Goal: Task Accomplishment & Management: Complete application form

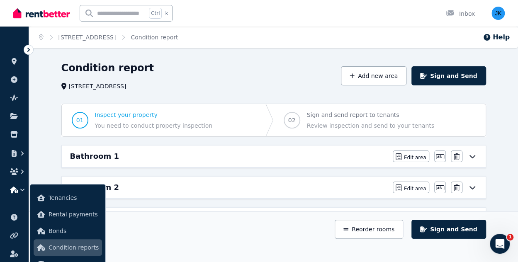
click at [303, 70] on div "Condition report" at bounding box center [198, 69] width 275 height 16
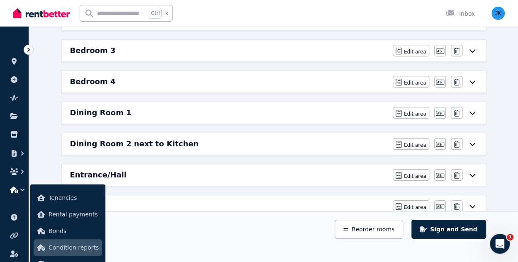
scroll to position [270, 0]
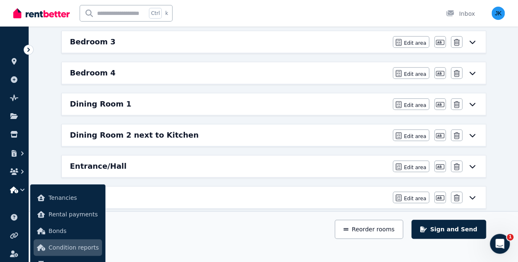
click at [472, 101] on icon at bounding box center [473, 104] width 10 height 7
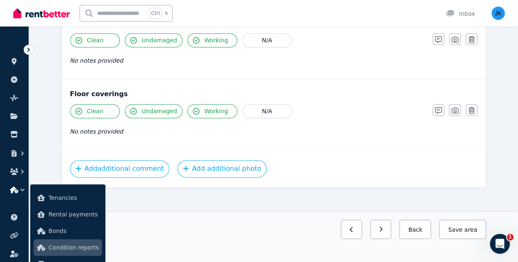
scroll to position [562, 0]
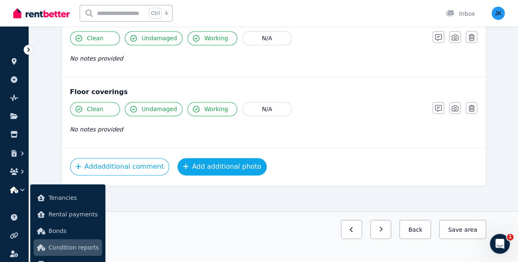
click at [220, 163] on button "Add additional photo" at bounding box center [222, 166] width 89 height 17
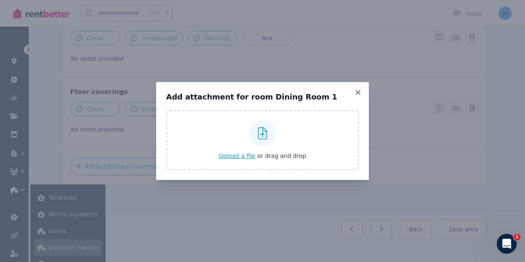
click at [239, 159] on span "Upload a file" at bounding box center [237, 156] width 37 height 7
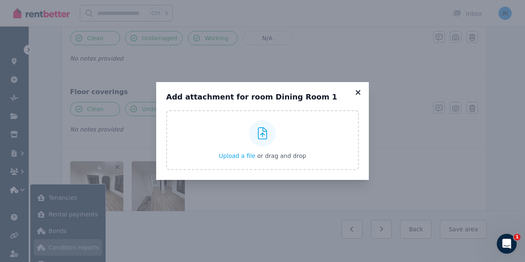
click at [356, 92] on icon at bounding box center [357, 92] width 5 height 5
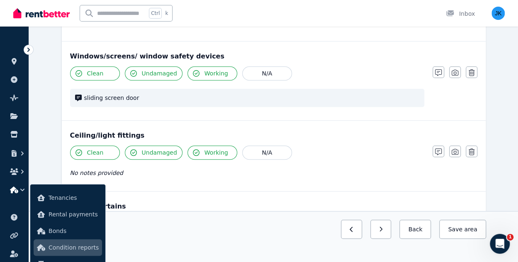
scroll to position [232, 0]
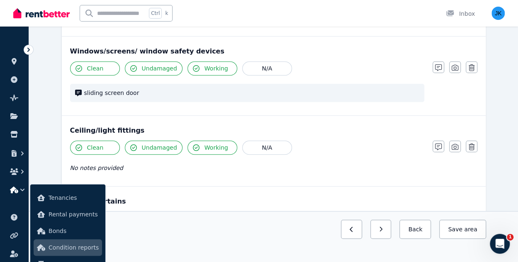
click at [79, 90] on icon at bounding box center [78, 93] width 7 height 7
click at [126, 96] on div "sliding screen door" at bounding box center [247, 93] width 354 height 18
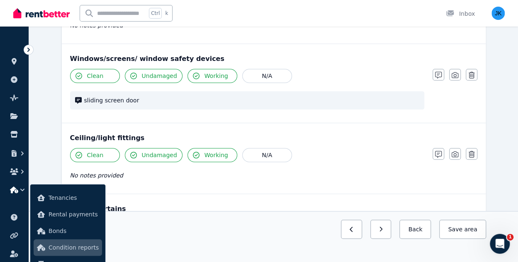
scroll to position [218, 0]
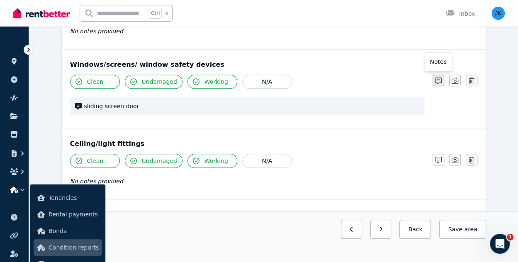
click at [437, 83] on icon "button" at bounding box center [438, 81] width 7 height 7
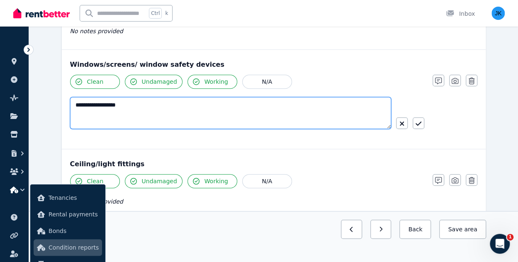
click at [164, 105] on textarea "**********" at bounding box center [231, 113] width 322 height 32
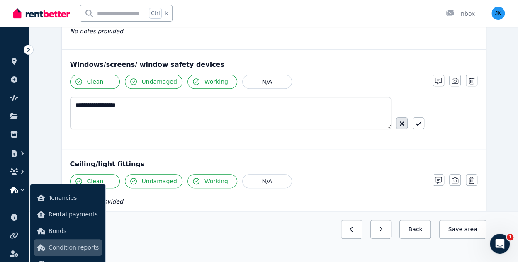
click at [402, 121] on icon "button" at bounding box center [402, 123] width 5 height 7
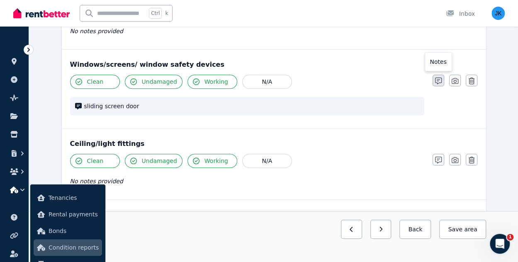
click at [435, 78] on icon "button" at bounding box center [438, 81] width 7 height 7
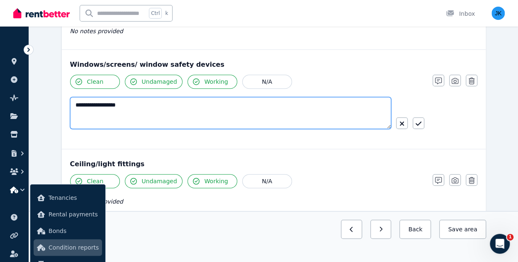
drag, startPoint x: 224, startPoint y: 115, endPoint x: -4, endPoint y: 112, distance: 227.8
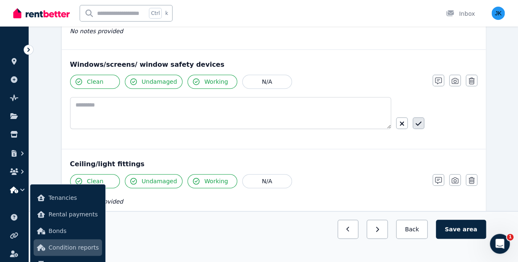
click at [423, 124] on button "button" at bounding box center [419, 123] width 12 height 12
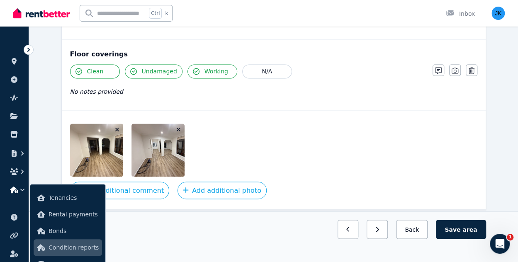
scroll to position [615, 0]
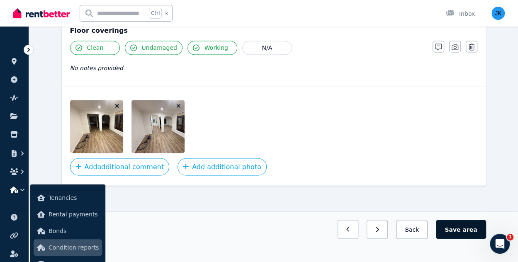
click at [471, 225] on button "Save area" at bounding box center [461, 229] width 50 height 19
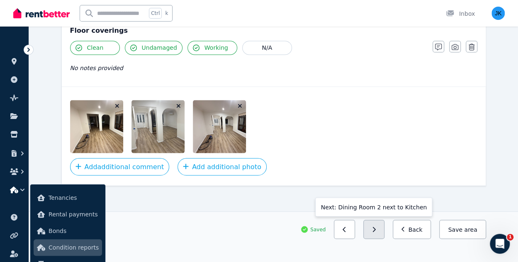
click at [383, 228] on button "button" at bounding box center [374, 229] width 21 height 19
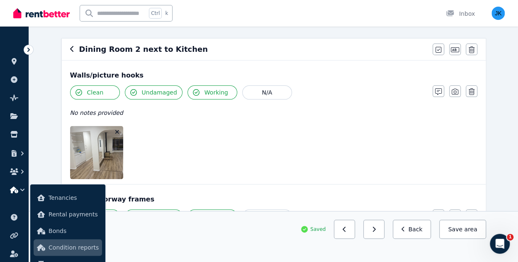
scroll to position [71, 0]
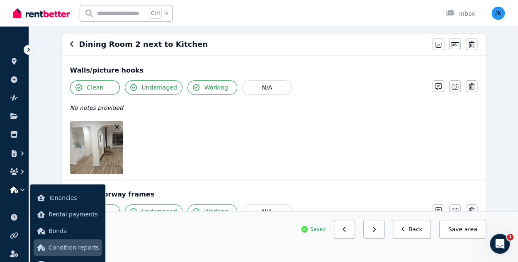
click at [117, 125] on icon "button" at bounding box center [117, 127] width 5 height 6
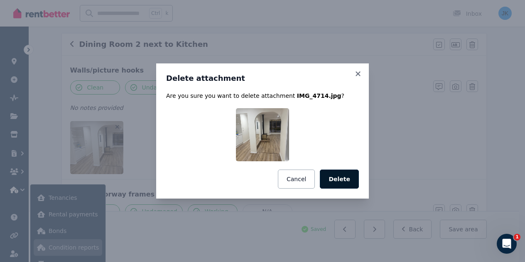
click at [342, 179] on button "Delete" at bounding box center [339, 179] width 39 height 19
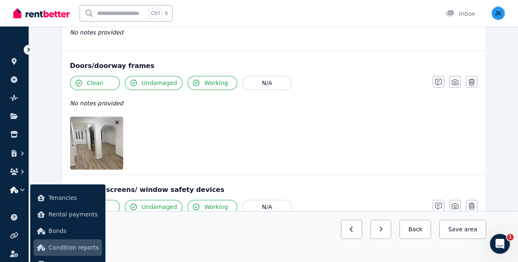
scroll to position [170, 0]
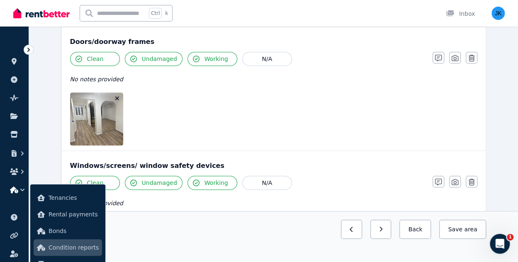
click at [117, 96] on icon "button" at bounding box center [117, 98] width 5 height 6
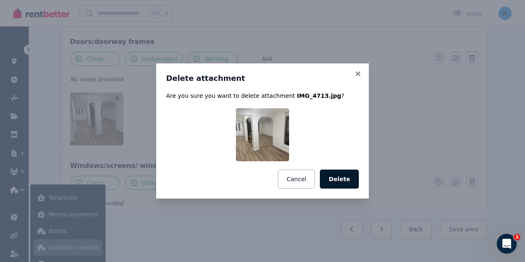
click at [347, 183] on button "Delete" at bounding box center [339, 179] width 39 height 19
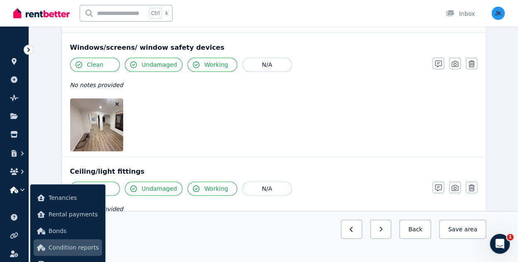
scroll to position [253, 0]
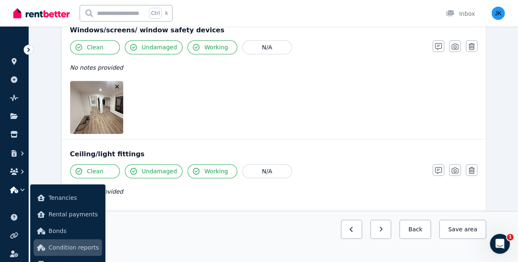
click at [118, 84] on icon "button" at bounding box center [117, 87] width 5 height 6
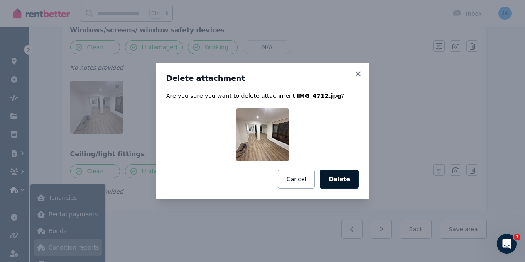
click at [344, 181] on button "Delete" at bounding box center [339, 179] width 39 height 19
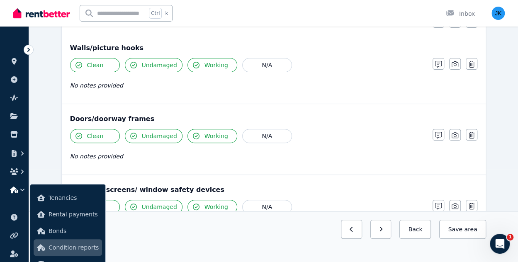
scroll to position [100, 0]
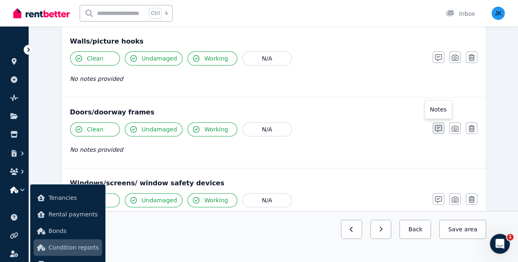
click at [438, 129] on icon "button" at bounding box center [438, 128] width 7 height 7
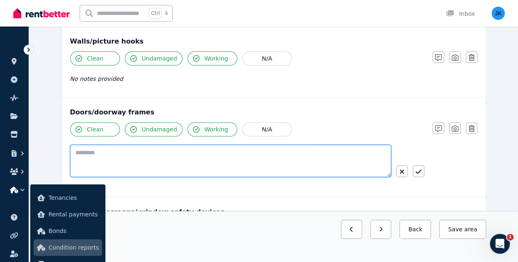
click at [359, 149] on textarea at bounding box center [230, 161] width 321 height 32
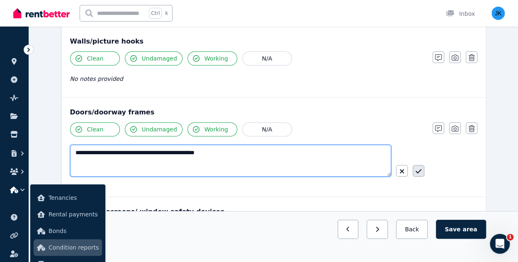
type textarea "**********"
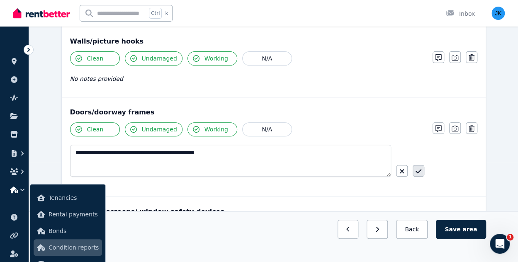
click at [421, 172] on icon "button" at bounding box center [419, 171] width 6 height 7
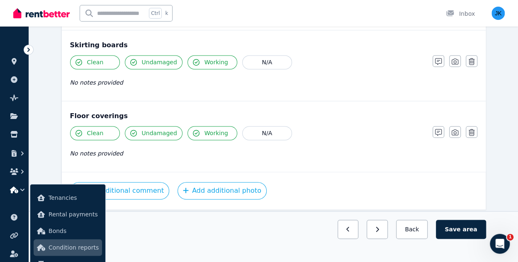
scroll to position [554, 0]
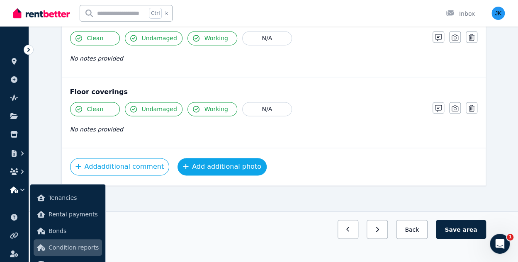
click at [216, 161] on button "Add additional photo" at bounding box center [222, 166] width 89 height 17
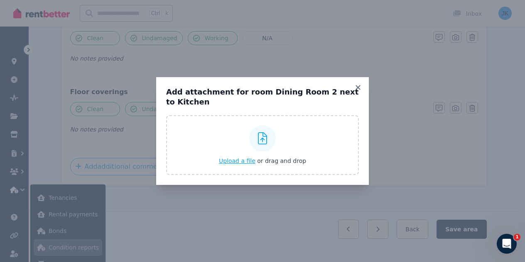
click at [242, 162] on span "Upload a file" at bounding box center [237, 161] width 37 height 7
click at [242, 159] on span "Upload a file" at bounding box center [237, 161] width 37 height 7
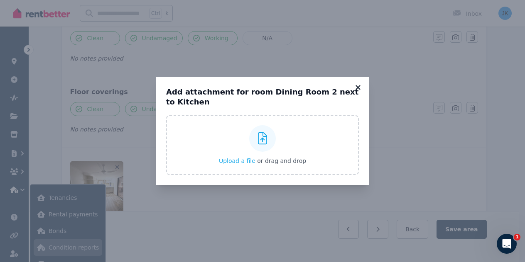
click at [357, 86] on icon at bounding box center [358, 87] width 8 height 7
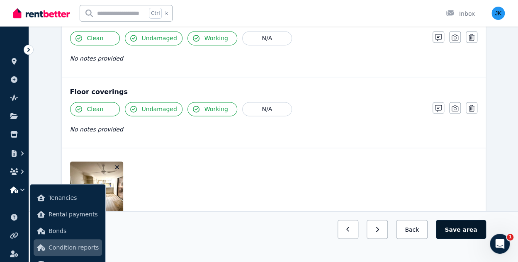
click at [466, 232] on button "Save area" at bounding box center [461, 229] width 50 height 19
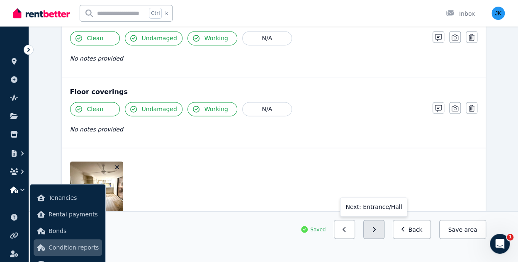
click at [384, 228] on button "button" at bounding box center [374, 229] width 21 height 19
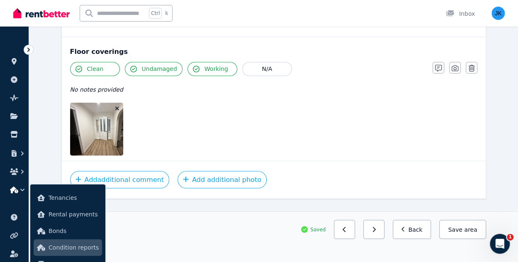
scroll to position [705, 0]
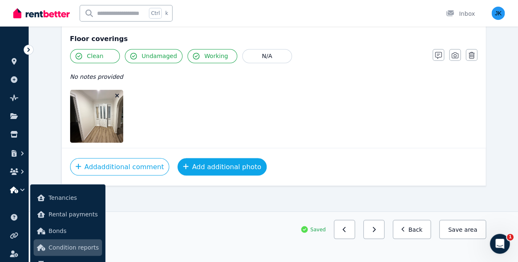
click at [219, 165] on button "Add additional photo" at bounding box center [222, 166] width 89 height 17
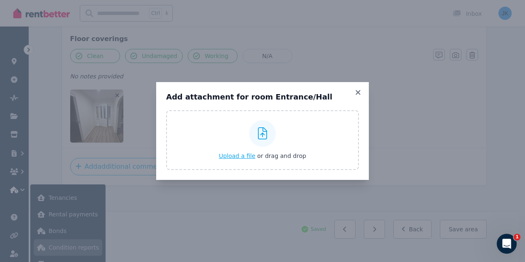
click at [242, 157] on span "Upload a file" at bounding box center [237, 156] width 37 height 7
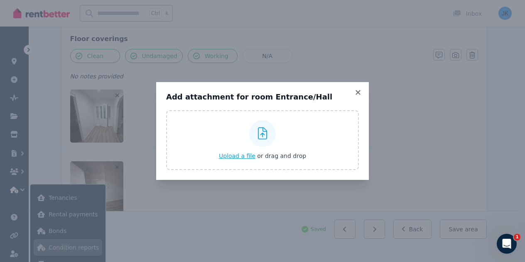
click at [244, 156] on span "Upload a file" at bounding box center [237, 156] width 37 height 7
click at [243, 157] on span "Upload a file" at bounding box center [237, 156] width 37 height 7
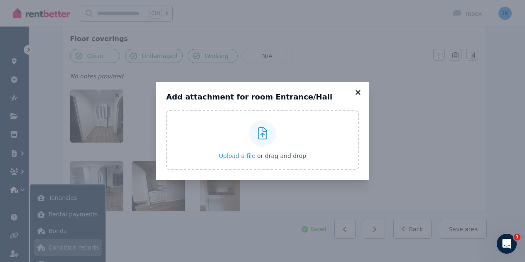
click at [358, 93] on icon at bounding box center [357, 92] width 5 height 5
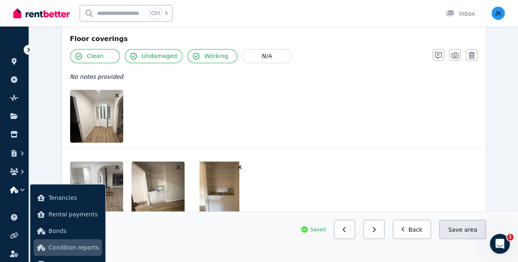
click at [458, 226] on button "Save area" at bounding box center [462, 229] width 46 height 19
click at [384, 227] on button "button" at bounding box center [374, 229] width 21 height 19
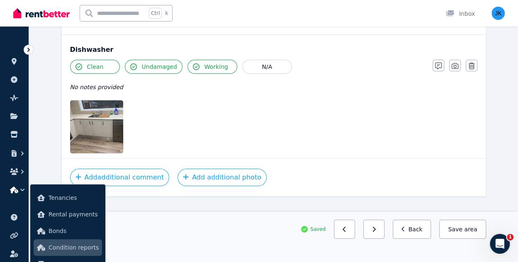
scroll to position [1481, 0]
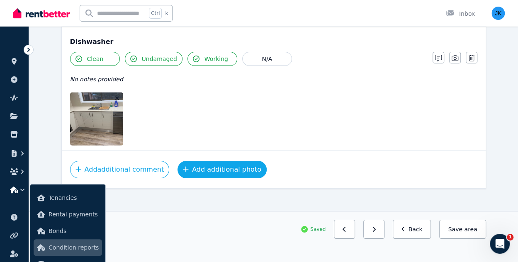
click at [241, 161] on button "Add additional photo" at bounding box center [222, 169] width 89 height 17
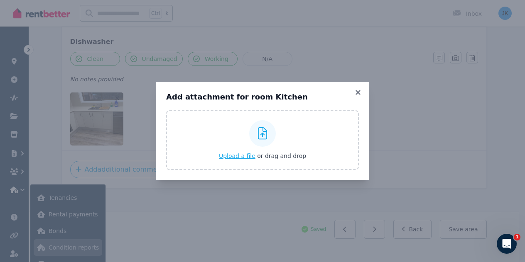
click at [237, 156] on span "Upload a file" at bounding box center [237, 156] width 37 height 7
click at [250, 156] on span "Upload a file" at bounding box center [237, 156] width 37 height 7
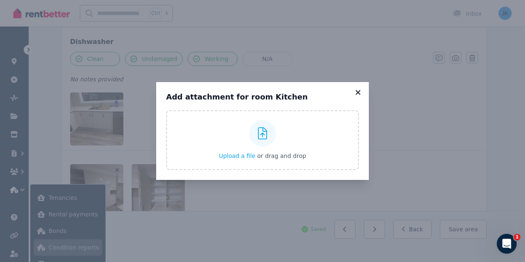
click at [358, 93] on icon at bounding box center [357, 92] width 5 height 5
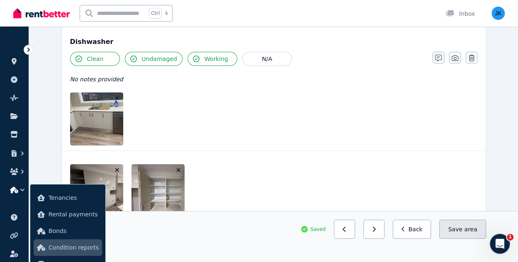
click at [463, 232] on button "Save area" at bounding box center [462, 229] width 46 height 19
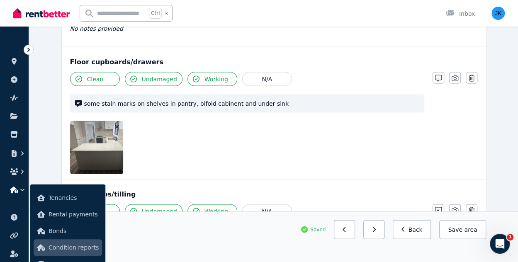
scroll to position [751, 0]
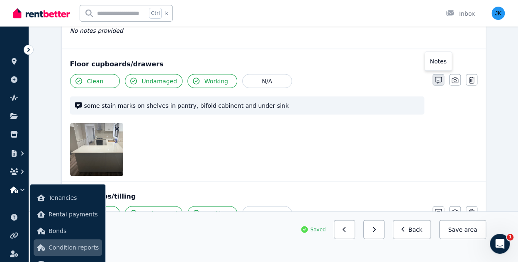
click at [440, 77] on icon "button" at bounding box center [438, 80] width 7 height 7
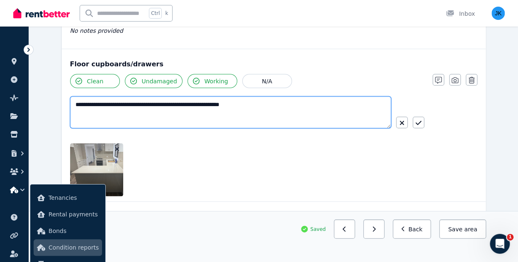
click at [297, 99] on textarea "**********" at bounding box center [231, 112] width 322 height 32
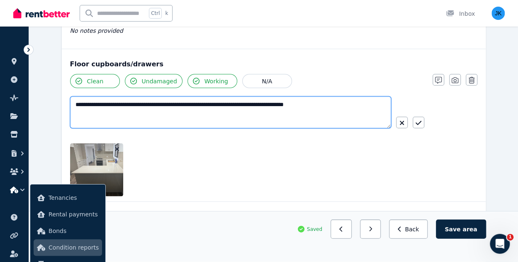
click at [272, 102] on textarea "**********" at bounding box center [231, 112] width 322 height 32
click at [349, 103] on textarea "**********" at bounding box center [231, 112] width 322 height 32
click at [129, 101] on textarea "**********" at bounding box center [231, 112] width 322 height 32
type textarea "**********"
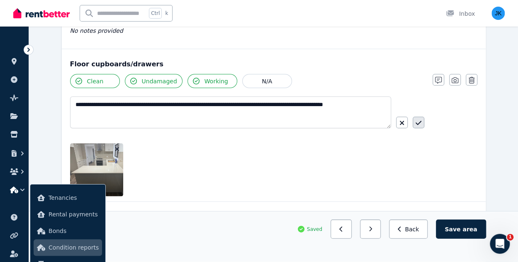
click at [420, 121] on icon "button" at bounding box center [419, 123] width 6 height 4
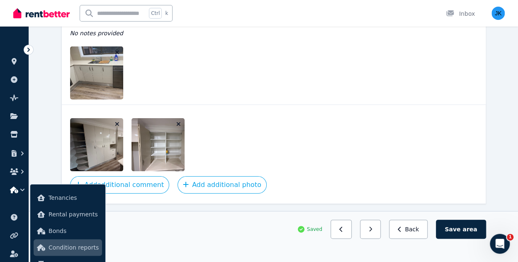
scroll to position [1542, 0]
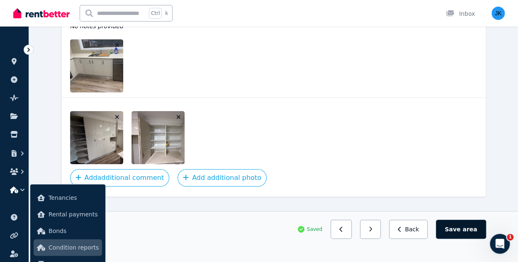
click at [470, 229] on span "area" at bounding box center [470, 229] width 15 height 8
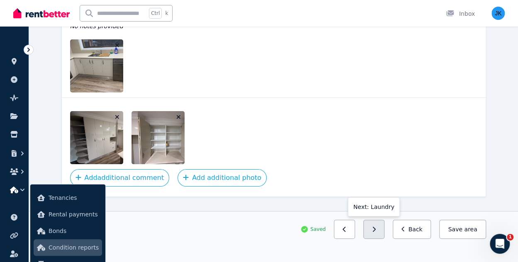
click at [381, 234] on button "button" at bounding box center [374, 229] width 21 height 19
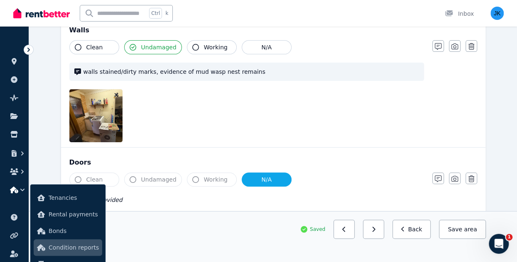
scroll to position [112, 0]
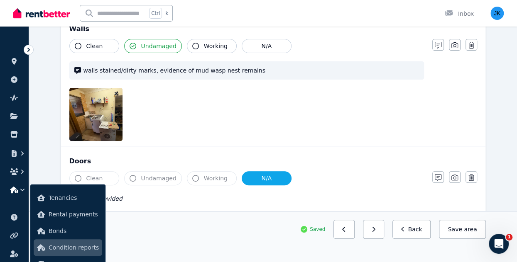
drag, startPoint x: 515, startPoint y: 57, endPoint x: 521, endPoint y: 85, distance: 28.8
click at [517, 85] on html "Open main menu Ctrl k Inbox Open user menu ORGANISE Properties Add property Pul…" at bounding box center [258, 19] width 517 height 262
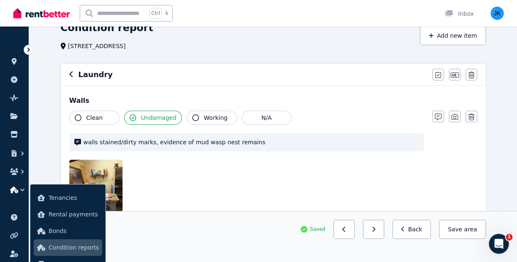
scroll to position [50, 0]
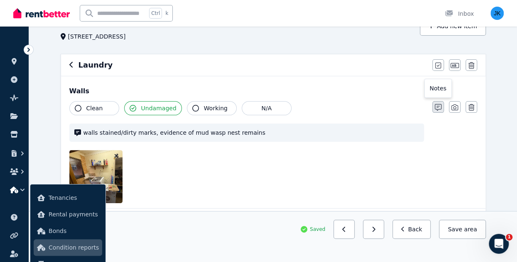
click at [438, 109] on icon "button" at bounding box center [437, 107] width 7 height 7
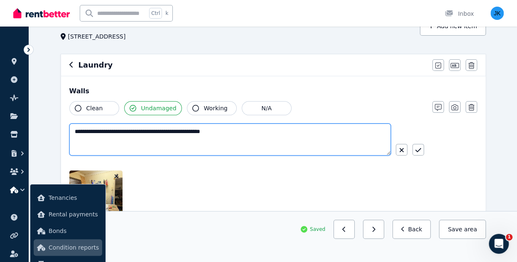
click at [296, 133] on textarea "**********" at bounding box center [230, 140] width 322 height 32
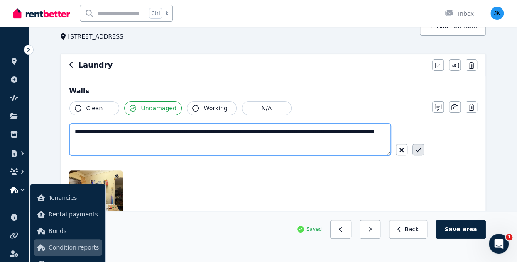
type textarea "**********"
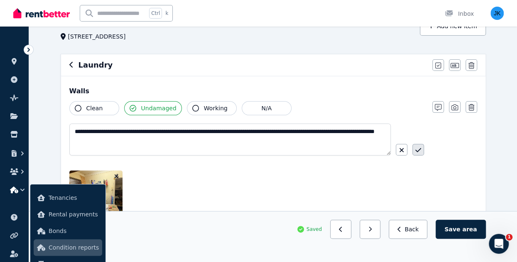
click at [420, 153] on icon "button" at bounding box center [418, 150] width 6 height 7
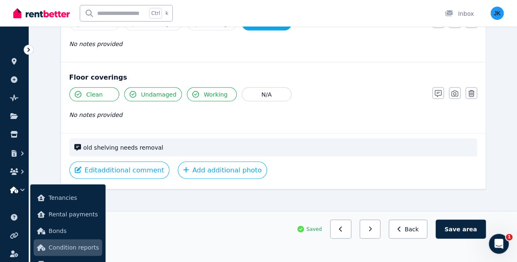
scroll to position [791, 0]
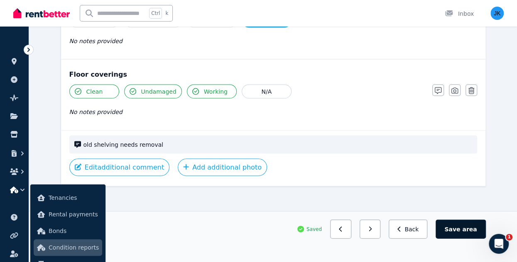
click at [460, 228] on button "Save area" at bounding box center [460, 229] width 50 height 19
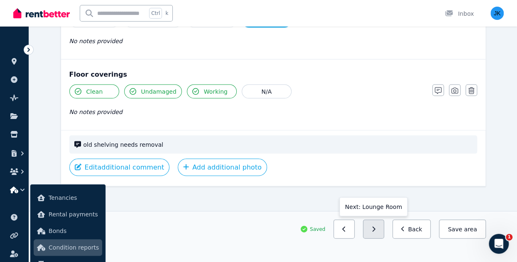
click at [383, 230] on button "button" at bounding box center [373, 229] width 21 height 19
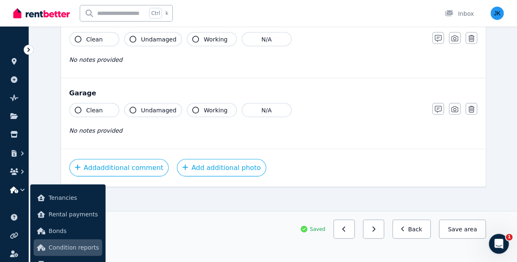
scroll to position [792, 0]
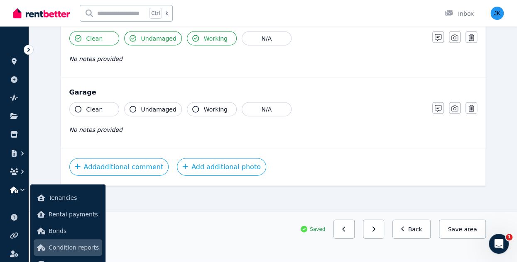
click at [515, 224] on div "Saved Previous: Laundry Next: Health issues Back Save area" at bounding box center [273, 236] width 488 height 51
click at [100, 107] on span "Clean" at bounding box center [94, 109] width 17 height 8
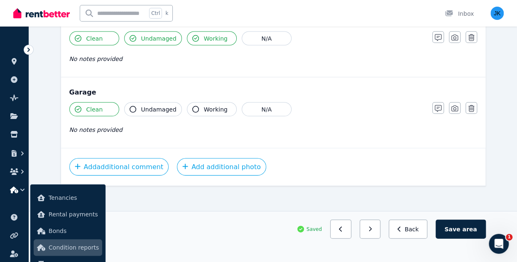
click at [156, 105] on span "Undamaged" at bounding box center [158, 109] width 35 height 8
click at [205, 105] on span "Working" at bounding box center [216, 109] width 24 height 8
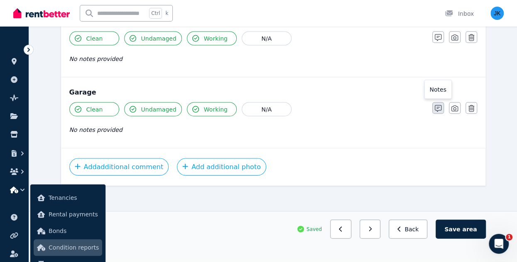
click at [437, 106] on icon "button" at bounding box center [437, 108] width 7 height 7
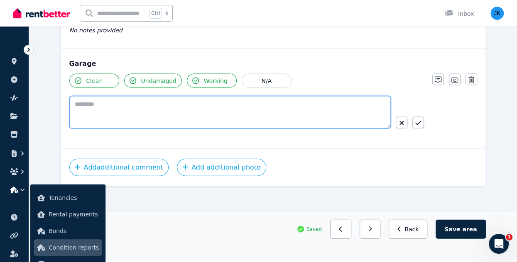
click at [125, 104] on textarea at bounding box center [229, 112] width 321 height 32
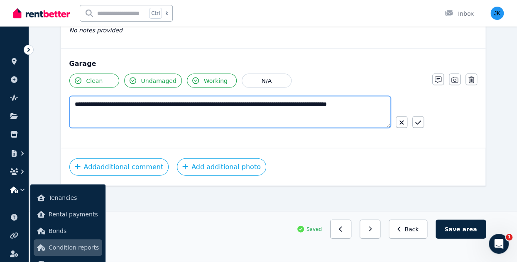
click at [334, 100] on textarea "**********" at bounding box center [230, 112] width 322 height 32
click at [95, 110] on textarea "**********" at bounding box center [230, 112] width 322 height 32
type textarea "**********"
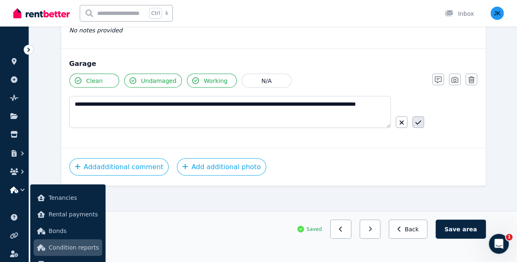
click at [415, 121] on icon "button" at bounding box center [418, 123] width 6 height 4
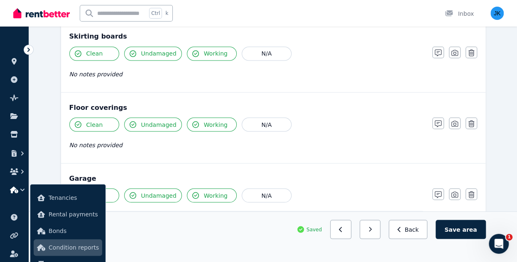
scroll to position [705, 0]
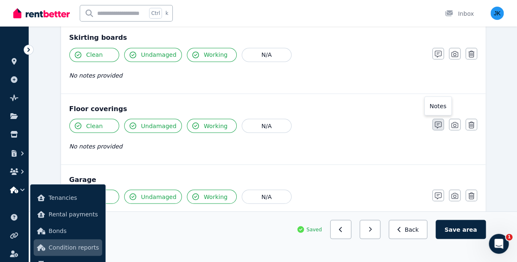
click at [437, 123] on icon "button" at bounding box center [437, 125] width 7 height 7
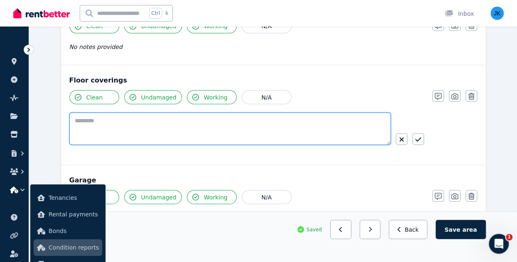
click at [333, 118] on textarea at bounding box center [229, 128] width 321 height 32
type textarea "**********"
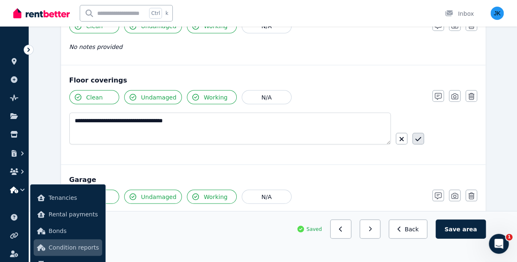
click at [416, 137] on icon "button" at bounding box center [418, 139] width 6 height 7
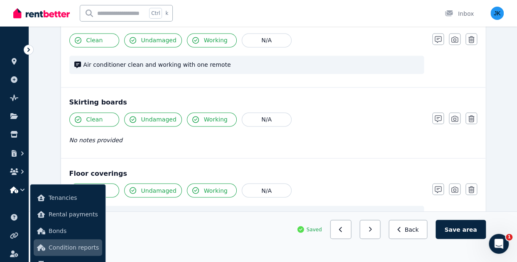
scroll to position [636, 0]
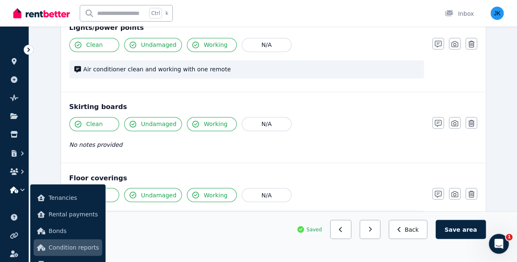
click at [86, 120] on span "Clean" at bounding box center [94, 124] width 17 height 8
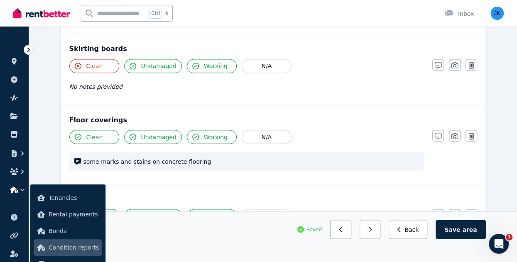
scroll to position [667, 0]
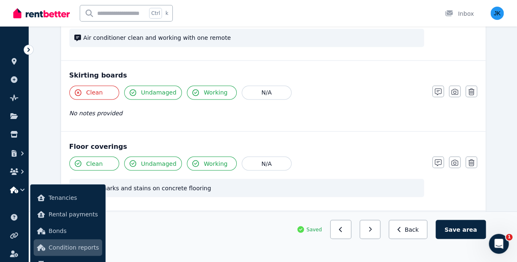
click at [100, 87] on button "Clean" at bounding box center [94, 92] width 50 height 14
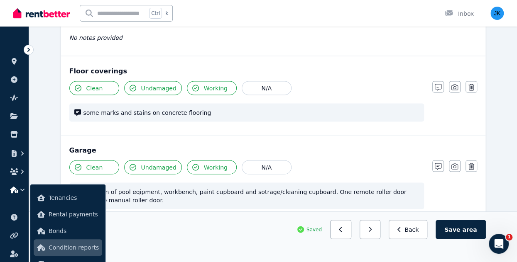
scroll to position [735, 0]
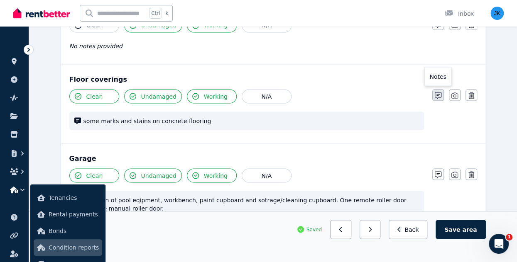
click at [439, 92] on icon "button" at bounding box center [437, 95] width 7 height 7
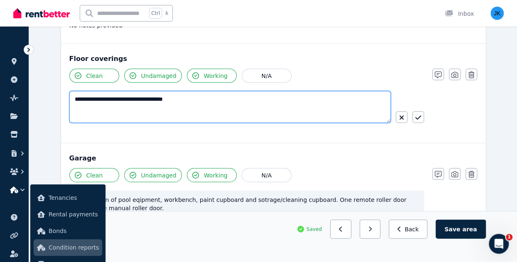
drag, startPoint x: 203, startPoint y: 99, endPoint x: 61, endPoint y: 102, distance: 142.0
click at [61, 102] on div "**********" at bounding box center [273, 93] width 424 height 99
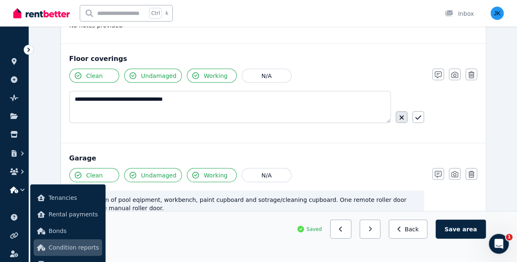
click at [403, 115] on icon "button" at bounding box center [401, 117] width 4 height 4
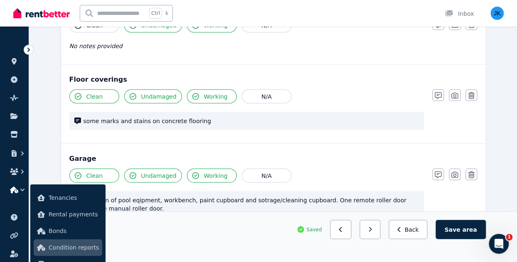
scroll to position [817, 0]
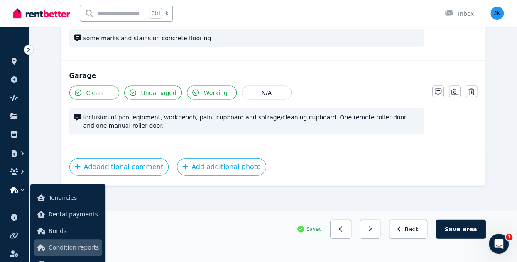
click at [394, 117] on span "inclusion of pool eqipment, workbench, paint cupboard and sotrage/cleaning cupb…" at bounding box center [250, 121] width 335 height 17
click at [437, 89] on icon "button" at bounding box center [437, 92] width 7 height 7
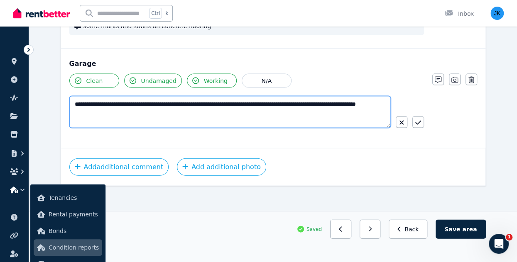
click at [268, 110] on textarea "**********" at bounding box center [230, 112] width 322 height 32
paste textarea "**********"
type textarea "**********"
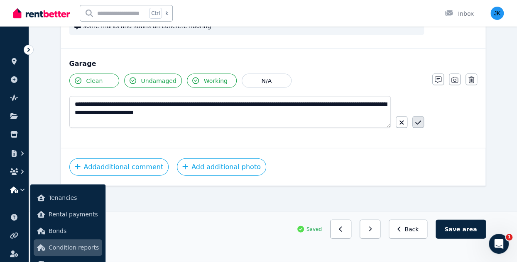
click at [419, 120] on icon "button" at bounding box center [418, 123] width 6 height 7
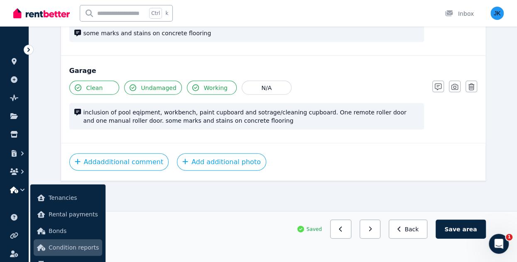
scroll to position [817, 0]
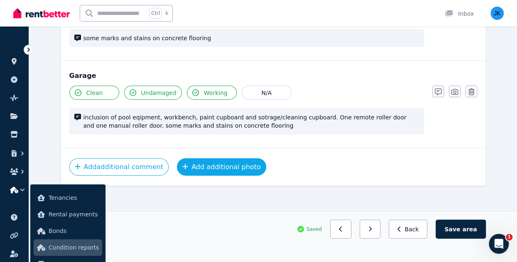
click at [226, 163] on button "Add additional photo" at bounding box center [221, 167] width 89 height 17
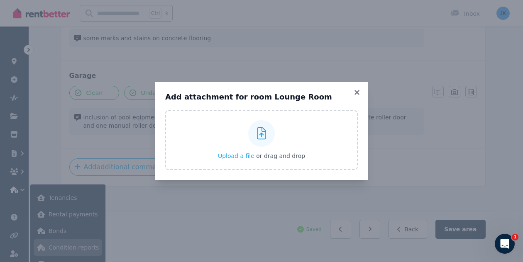
click at [403, 138] on div "Add attachment for room Lounge Room Upload a file or drag and drop" at bounding box center [261, 131] width 523 height 262
click at [356, 92] on icon at bounding box center [356, 92] width 5 height 5
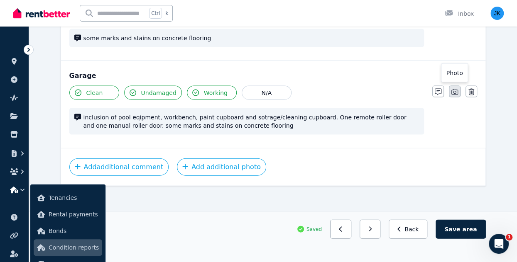
click at [455, 89] on icon "button" at bounding box center [454, 92] width 7 height 6
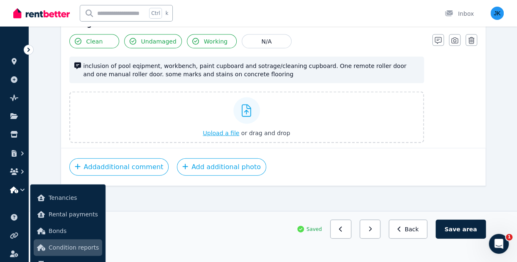
click at [224, 130] on span "Upload a file" at bounding box center [221, 133] width 37 height 7
click at [225, 124] on div "Upload a file or drag and drop" at bounding box center [246, 118] width 87 height 50
click at [0, 0] on input "Upload a file or drag and drop" at bounding box center [0, 0] width 0 height 0
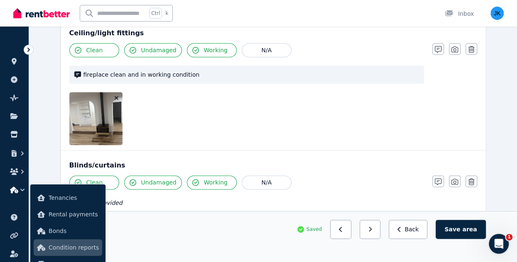
scroll to position [420, 0]
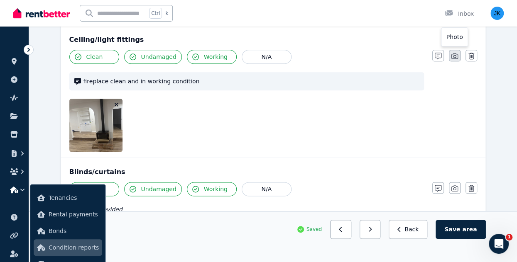
click at [455, 55] on icon "button" at bounding box center [454, 56] width 7 height 7
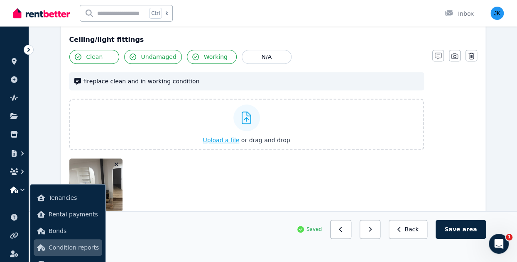
click at [216, 137] on span "Upload a file" at bounding box center [221, 140] width 37 height 7
click at [225, 140] on span "Upload a file" at bounding box center [221, 140] width 37 height 7
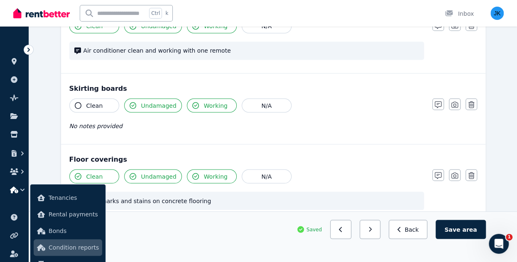
scroll to position [731, 0]
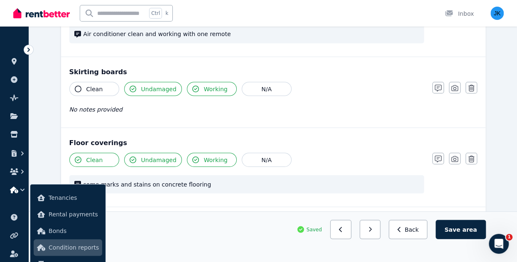
click at [89, 85] on span "Clean" at bounding box center [94, 89] width 17 height 8
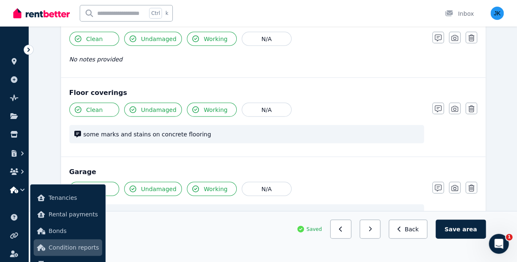
scroll to position [785, 0]
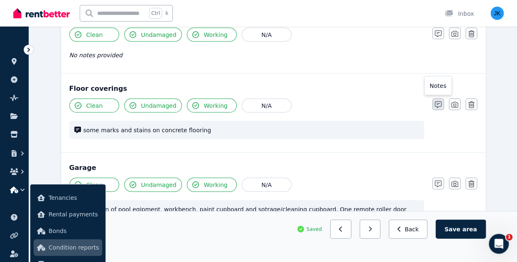
click at [439, 102] on icon "button" at bounding box center [437, 105] width 7 height 7
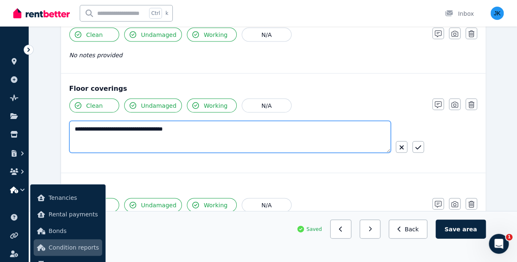
drag, startPoint x: 210, startPoint y: 124, endPoint x: -4, endPoint y: 120, distance: 214.6
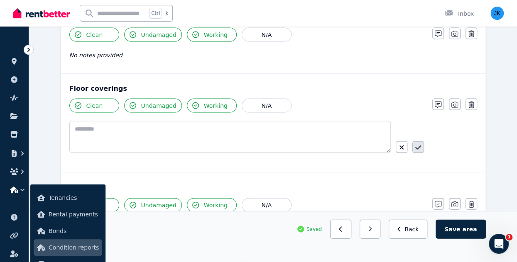
click at [417, 146] on icon "button" at bounding box center [418, 148] width 6 height 4
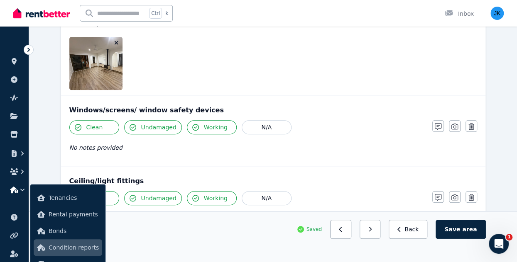
scroll to position [286, 0]
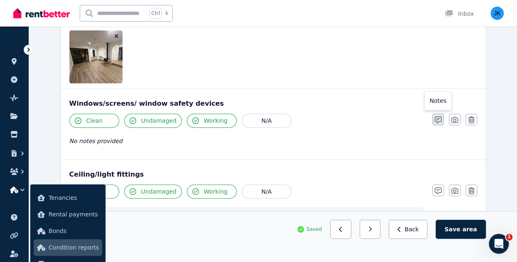
click at [438, 119] on icon "button" at bounding box center [437, 120] width 7 height 7
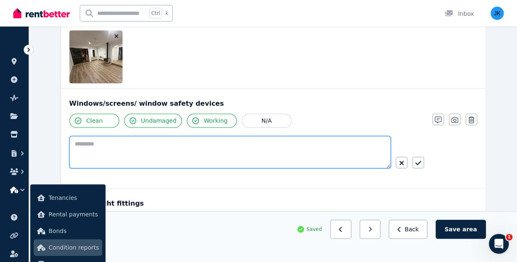
click at [334, 149] on textarea at bounding box center [229, 152] width 321 height 32
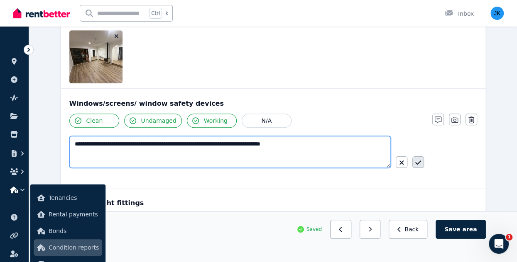
type textarea "**********"
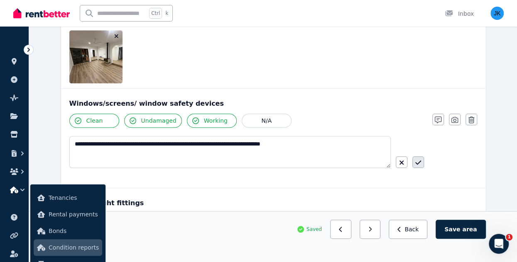
click at [415, 161] on icon "button" at bounding box center [418, 163] width 6 height 4
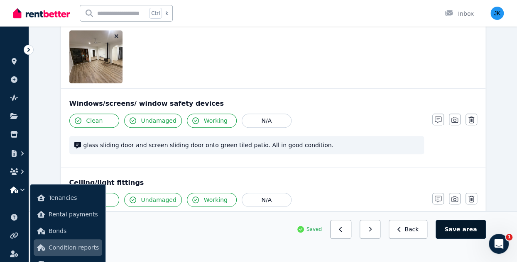
click at [460, 229] on button "Save area" at bounding box center [460, 229] width 50 height 19
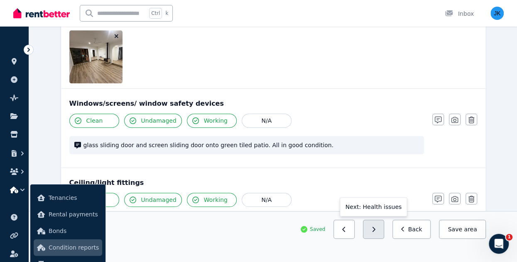
click at [378, 229] on button "button" at bounding box center [373, 229] width 21 height 19
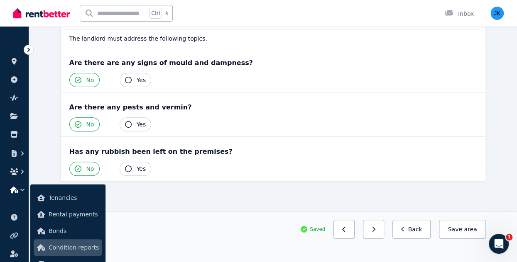
scroll to position [95, 0]
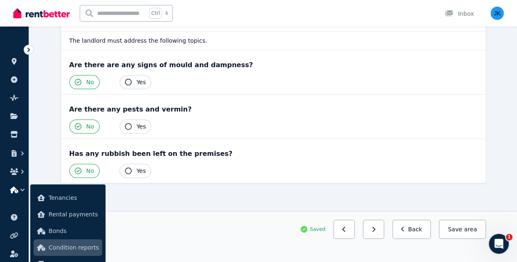
click at [378, 229] on button "button" at bounding box center [373, 229] width 21 height 19
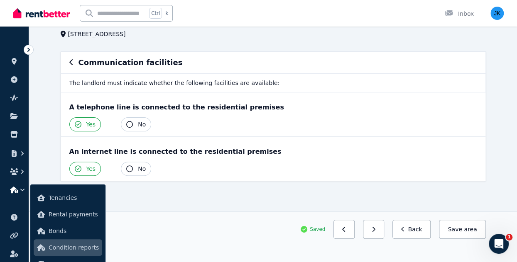
scroll to position [0, 0]
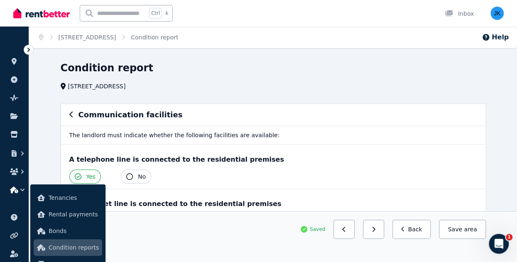
click at [378, 229] on button "button" at bounding box center [373, 229] width 21 height 19
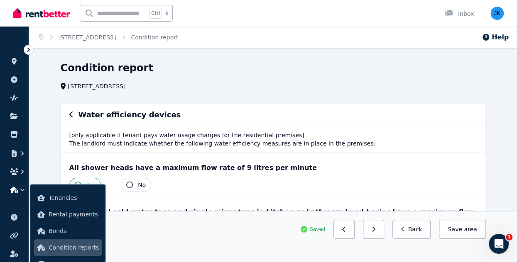
click at [378, 229] on button "button" at bounding box center [373, 229] width 21 height 19
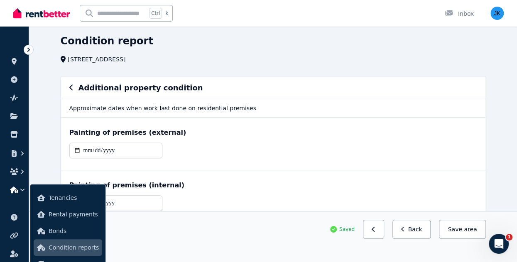
scroll to position [22, 0]
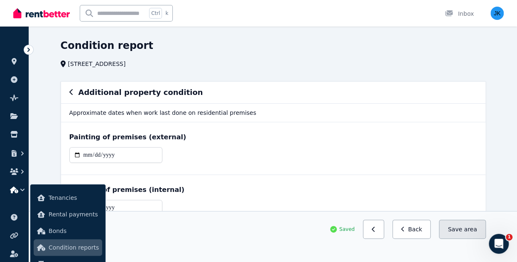
click at [468, 226] on span "area" at bounding box center [470, 229] width 13 height 8
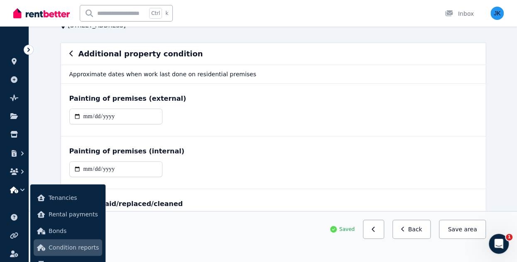
scroll to position [0, 0]
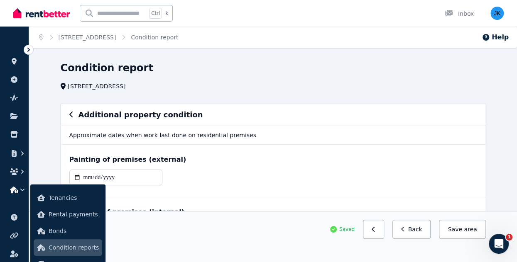
click at [109, 68] on h1 "Condition report" at bounding box center [107, 67] width 93 height 13
click at [68, 117] on div "Additional property condition" at bounding box center [273, 115] width 424 height 22
click at [71, 115] on icon "button" at bounding box center [71, 114] width 4 height 7
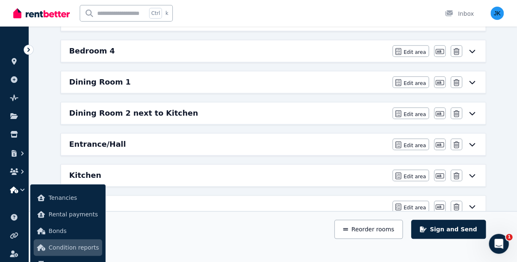
scroll to position [295, 0]
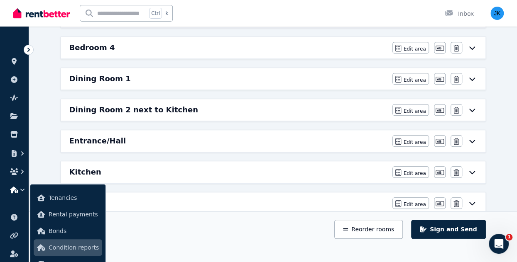
click at [472, 107] on icon at bounding box center [472, 110] width 10 height 7
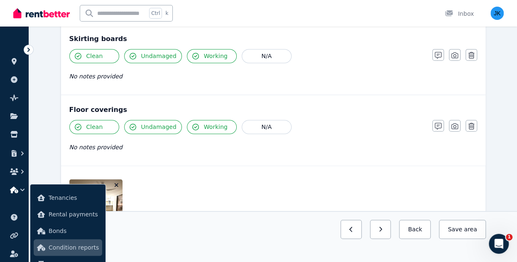
scroll to position [595, 0]
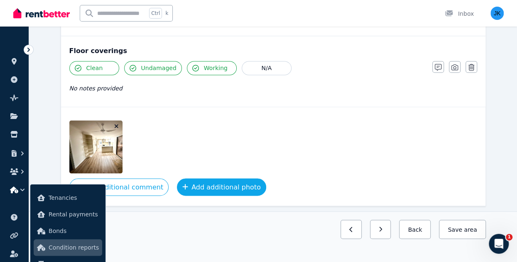
click at [223, 180] on button "Add additional photo" at bounding box center [221, 186] width 89 height 17
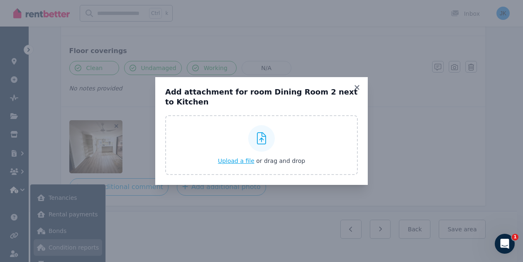
click at [245, 161] on span "Upload a file" at bounding box center [236, 161] width 37 height 7
click at [356, 89] on icon at bounding box center [356, 87] width 5 height 5
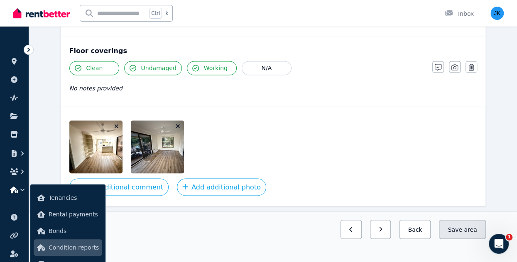
click at [471, 233] on span "area" at bounding box center [470, 229] width 13 height 8
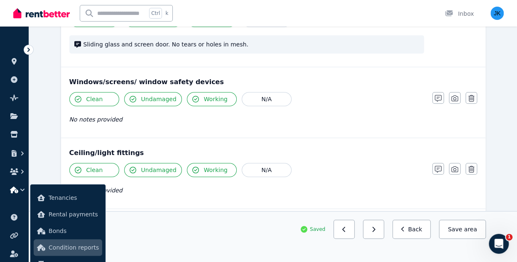
scroll to position [210, 0]
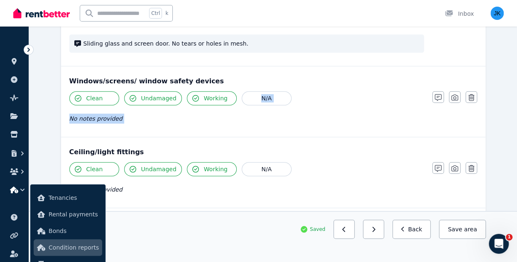
drag, startPoint x: 515, startPoint y: 121, endPoint x: 509, endPoint y: 56, distance: 65.8
click at [509, 61] on div "Condition report 3 Mountain View Rd, Kew Add new item Dining Room 2 next to Kit…" at bounding box center [273, 261] width 488 height 821
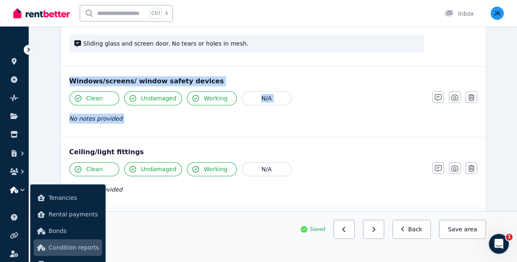
scroll to position [0, 0]
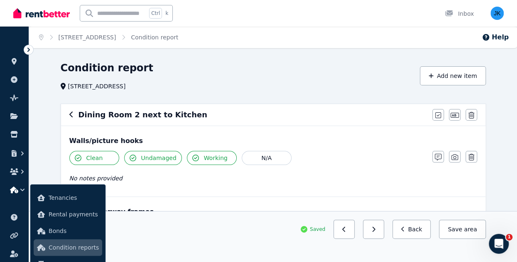
click at [95, 116] on h6 "Dining Room 2 next to Kitchen" at bounding box center [142, 115] width 129 height 12
click at [71, 116] on icon "button" at bounding box center [71, 114] width 4 height 7
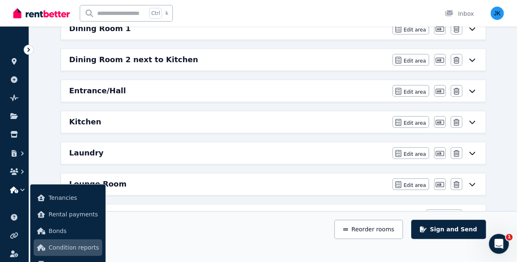
scroll to position [349, 0]
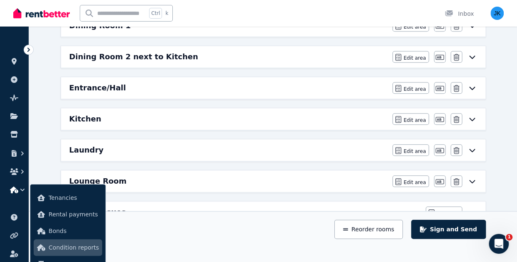
click at [470, 87] on icon at bounding box center [472, 88] width 6 height 3
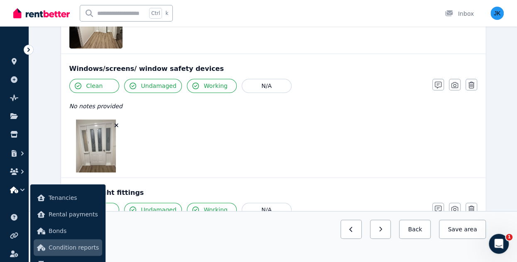
scroll to position [269, 0]
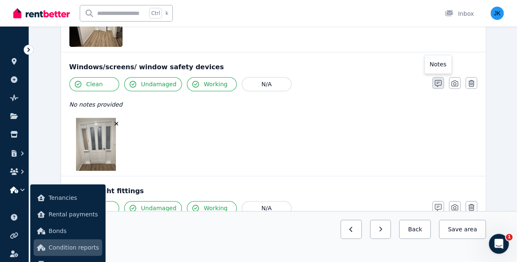
click at [439, 80] on icon "button" at bounding box center [437, 83] width 7 height 7
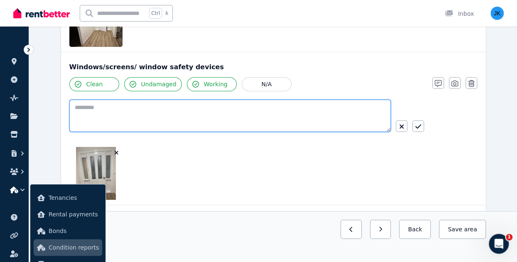
click at [320, 107] on textarea at bounding box center [229, 116] width 321 height 32
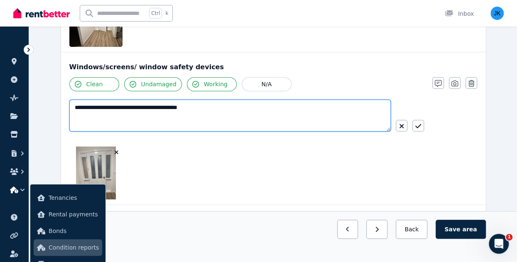
click at [115, 105] on textarea "**********" at bounding box center [230, 116] width 322 height 32
click at [221, 108] on textarea "**********" at bounding box center [230, 116] width 322 height 32
click at [290, 107] on textarea "**********" at bounding box center [230, 116] width 322 height 32
click at [326, 110] on textarea "**********" at bounding box center [230, 116] width 322 height 32
click at [348, 105] on textarea "**********" at bounding box center [230, 116] width 322 height 32
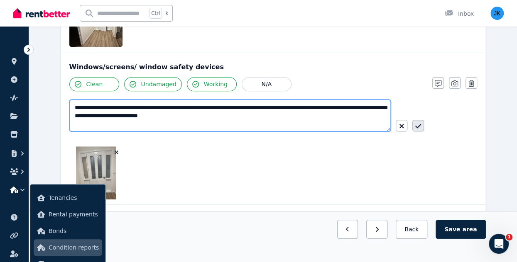
type textarea "**********"
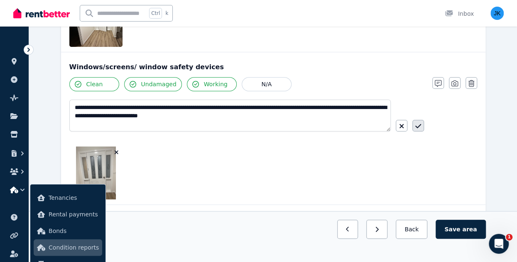
click at [418, 124] on icon "button" at bounding box center [418, 126] width 6 height 7
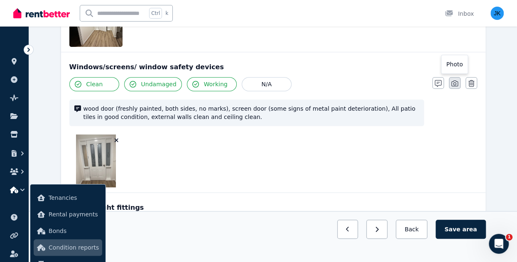
click at [454, 81] on icon "button" at bounding box center [454, 83] width 7 height 7
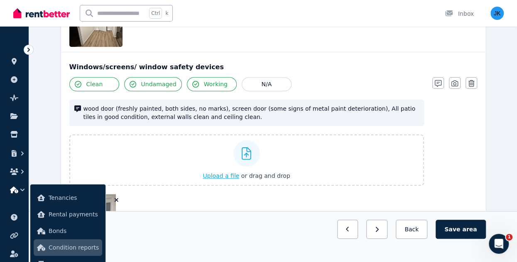
click at [229, 176] on span "Upload a file" at bounding box center [221, 176] width 37 height 7
click at [222, 173] on span "Upload a file" at bounding box center [221, 176] width 37 height 7
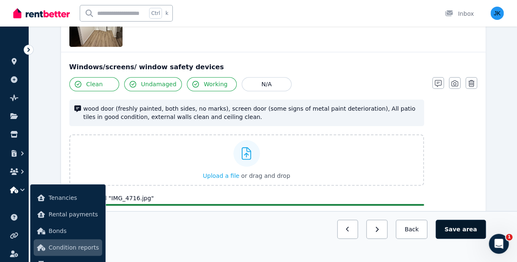
click at [461, 230] on button "Save area" at bounding box center [460, 229] width 50 height 19
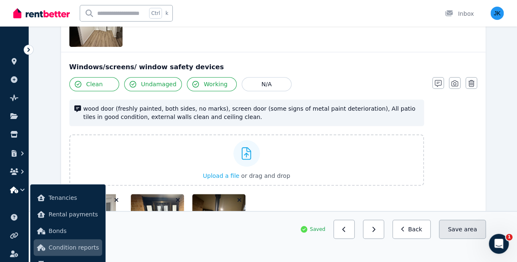
click at [460, 229] on button "Save area" at bounding box center [462, 229] width 46 height 19
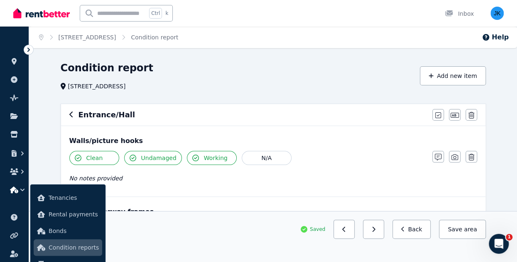
click at [91, 116] on h6 "Entrance/Hall" at bounding box center [106, 115] width 57 height 12
click at [69, 116] on icon "button" at bounding box center [71, 114] width 4 height 7
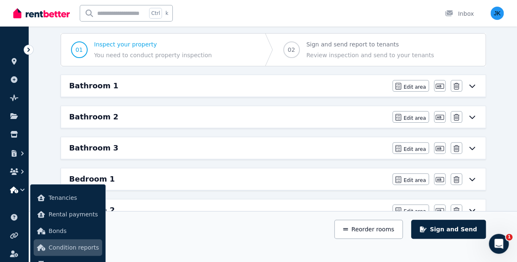
scroll to position [70, 0]
click at [475, 83] on icon at bounding box center [472, 86] width 10 height 7
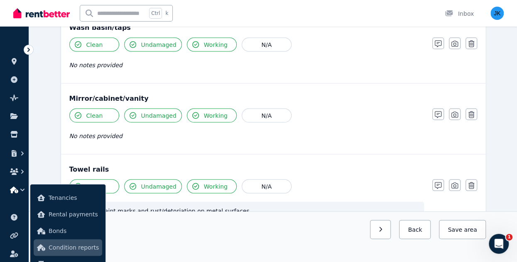
scroll to position [0, 0]
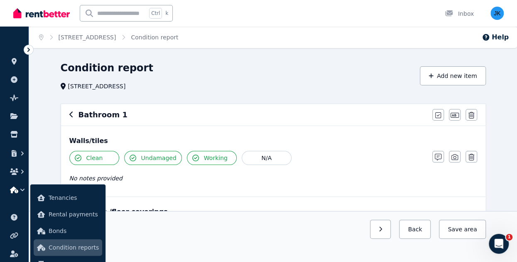
click at [72, 114] on icon "button" at bounding box center [71, 114] width 4 height 7
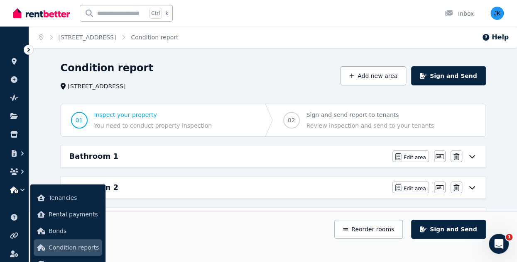
click at [476, 188] on icon at bounding box center [472, 187] width 10 height 7
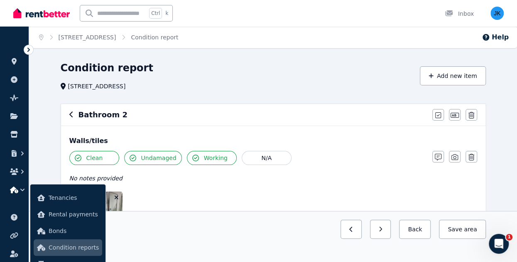
click at [72, 115] on icon "button" at bounding box center [71, 114] width 4 height 7
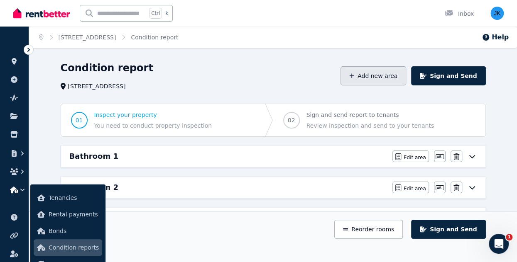
click at [382, 77] on button "Add new area" at bounding box center [373, 75] width 66 height 19
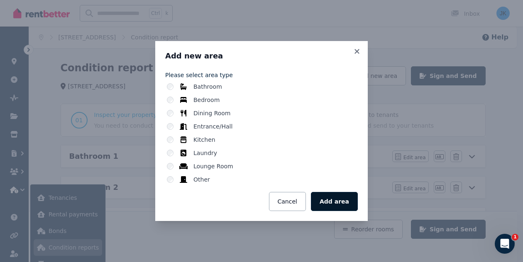
click at [339, 203] on button "Add area" at bounding box center [334, 201] width 47 height 19
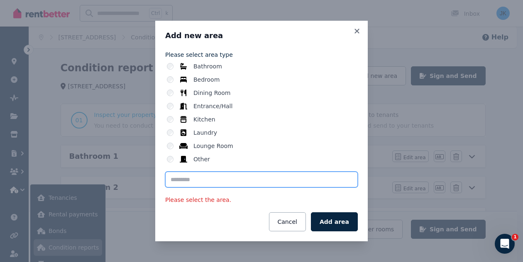
click at [183, 183] on input "text" at bounding box center [261, 180] width 193 height 16
type input "*"
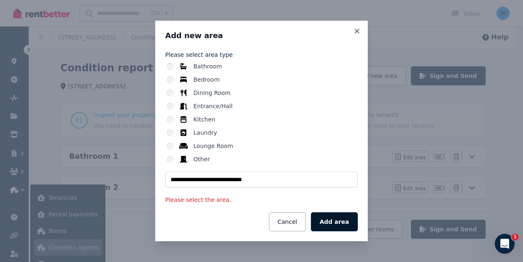
click at [336, 220] on button "Add area" at bounding box center [334, 221] width 47 height 19
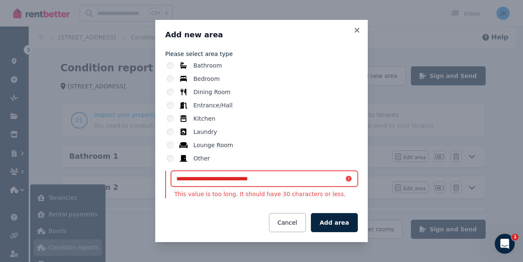
click at [229, 179] on input "**********" at bounding box center [264, 179] width 187 height 16
drag, startPoint x: 198, startPoint y: 180, endPoint x: 167, endPoint y: 180, distance: 31.1
click at [167, 180] on div "**********" at bounding box center [261, 184] width 193 height 27
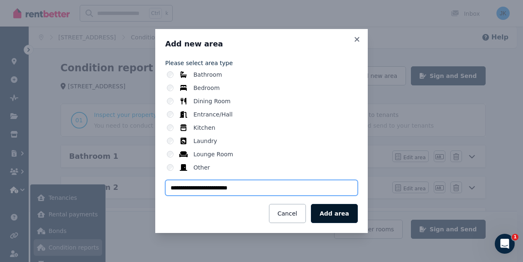
type input "**********"
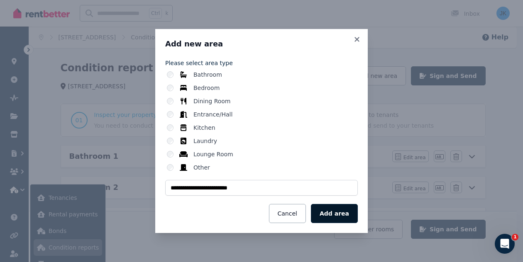
click at [336, 213] on button "Add area" at bounding box center [334, 213] width 47 height 19
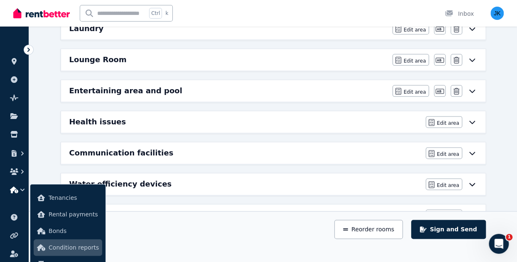
scroll to position [493, 0]
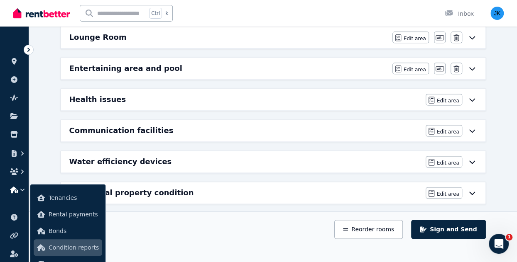
click at [469, 65] on icon at bounding box center [472, 68] width 10 height 7
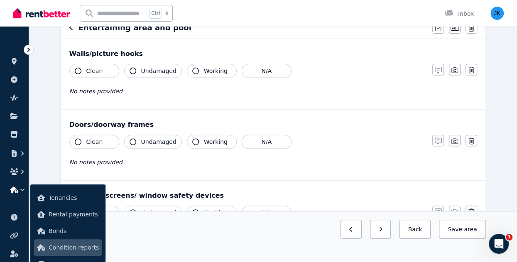
scroll to position [85, 0]
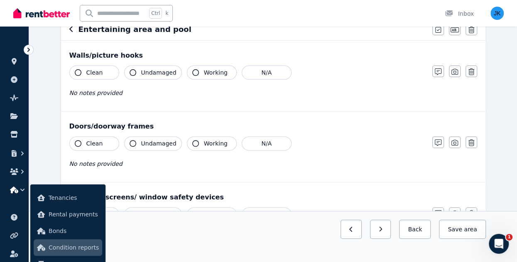
click at [91, 68] on span "Clean" at bounding box center [94, 72] width 17 height 8
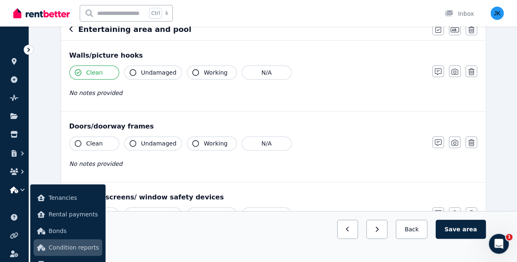
click at [139, 69] on button "Undamaged" at bounding box center [153, 73] width 58 height 14
click at [210, 69] on span "Working" at bounding box center [216, 72] width 24 height 8
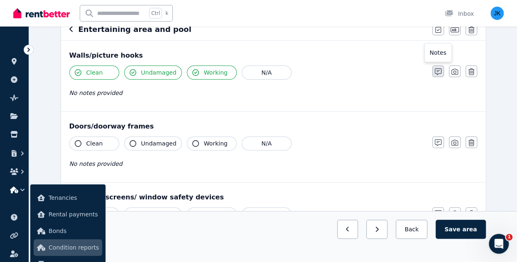
click at [438, 69] on icon "button" at bounding box center [437, 71] width 7 height 7
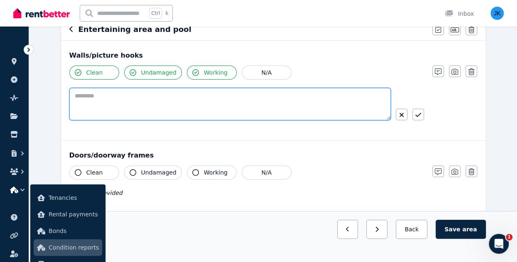
click at [213, 91] on textarea at bounding box center [229, 104] width 321 height 32
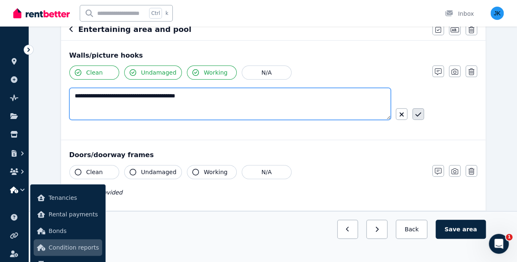
type textarea "**********"
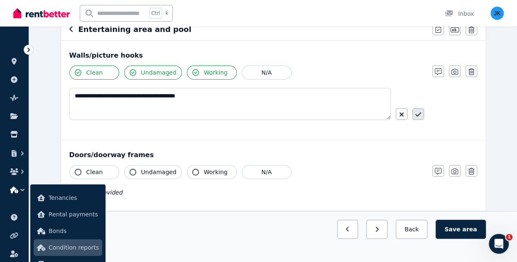
click at [420, 118] on button "button" at bounding box center [418, 114] width 12 height 12
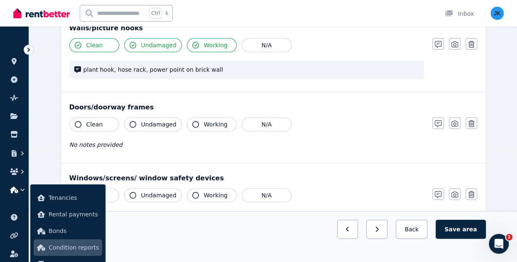
scroll to position [114, 0]
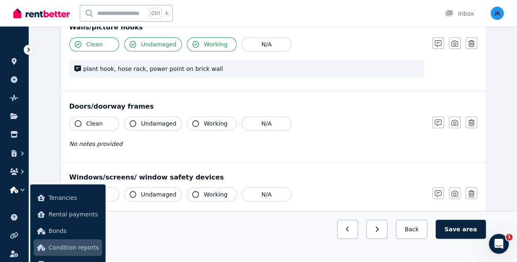
click at [102, 123] on button "Clean" at bounding box center [94, 124] width 50 height 14
click at [150, 125] on span "Undamaged" at bounding box center [158, 124] width 35 height 8
click at [210, 126] on span "Working" at bounding box center [216, 124] width 24 height 8
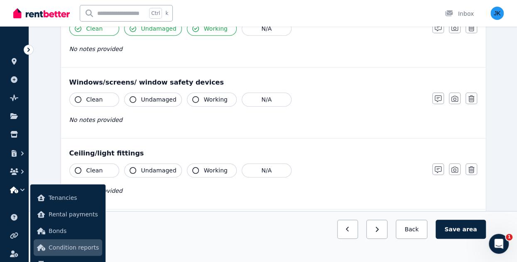
scroll to position [212, 0]
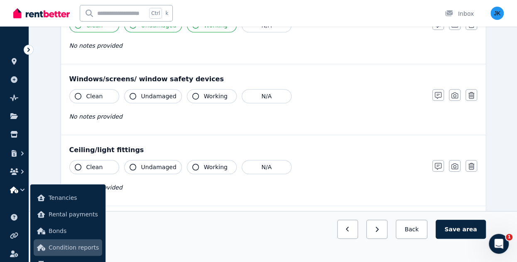
click at [94, 98] on span "Clean" at bounding box center [94, 96] width 17 height 8
click at [136, 96] on button "Undamaged" at bounding box center [153, 96] width 58 height 14
click at [212, 99] on button "Working" at bounding box center [212, 96] width 50 height 14
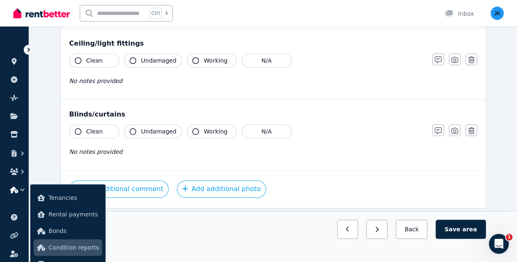
scroll to position [321, 0]
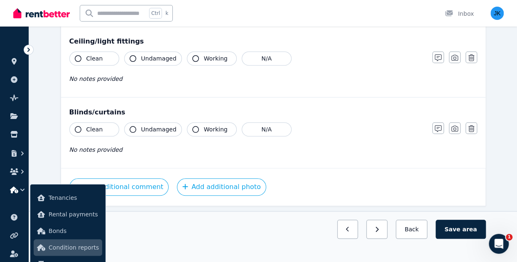
click at [99, 54] on span "Clean" at bounding box center [94, 58] width 17 height 8
click at [163, 59] on span "Undamaged" at bounding box center [158, 58] width 35 height 8
click at [212, 54] on span "Working" at bounding box center [216, 58] width 24 height 8
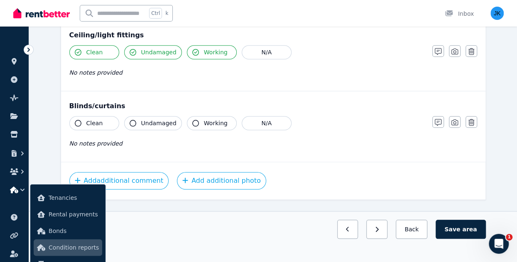
scroll to position [322, 0]
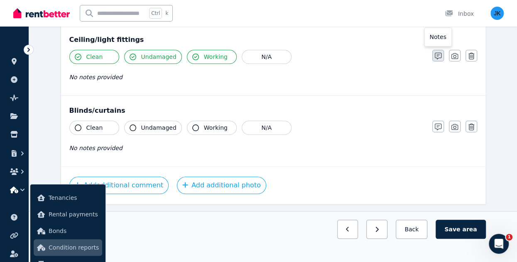
click at [435, 54] on icon "button" at bounding box center [437, 56] width 7 height 7
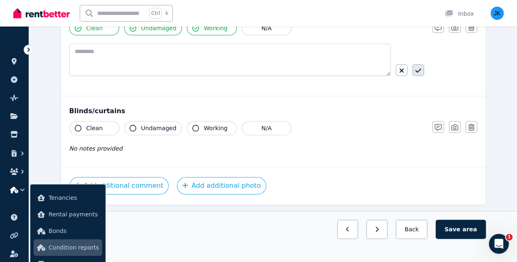
click at [417, 67] on icon "button" at bounding box center [418, 70] width 6 height 7
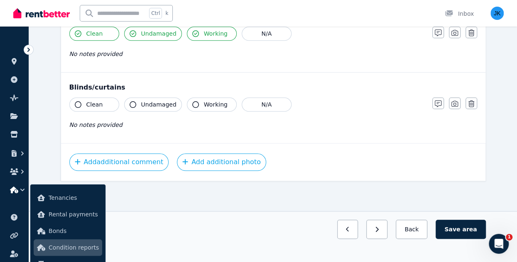
scroll to position [322, 0]
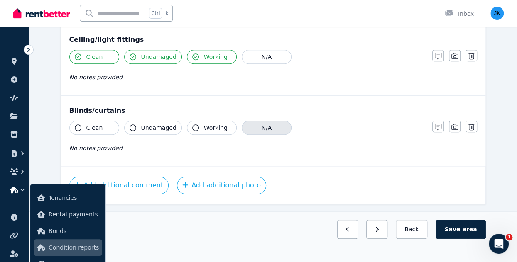
click at [268, 124] on button "N/A" at bounding box center [267, 128] width 50 height 14
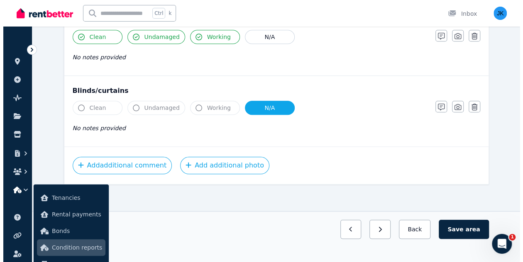
scroll to position [0, 0]
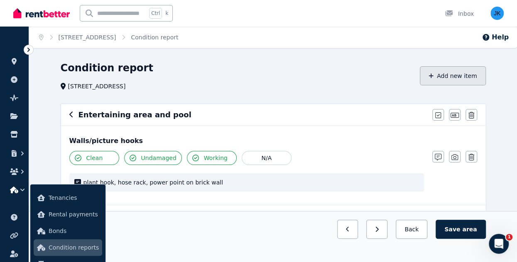
click at [454, 79] on button "Add new item" at bounding box center [453, 75] width 66 height 19
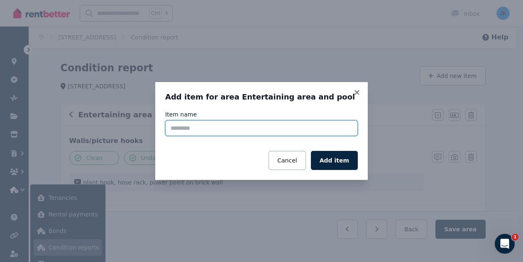
click at [329, 127] on input "Item name" at bounding box center [261, 128] width 193 height 16
type input "**********"
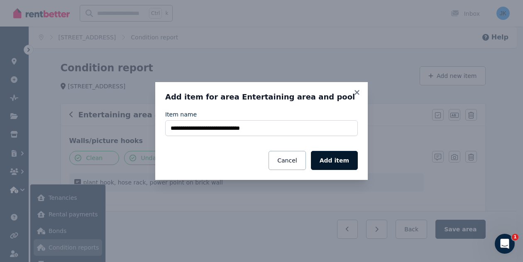
click at [343, 161] on button "Add item" at bounding box center [334, 160] width 47 height 19
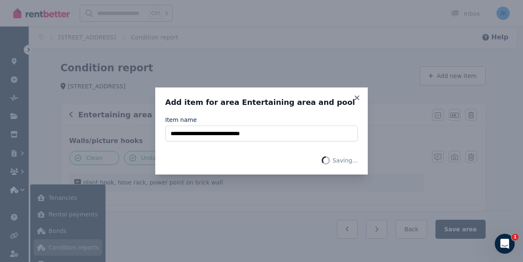
click at [344, 159] on span "Saving..." at bounding box center [344, 160] width 25 height 8
click at [359, 97] on icon at bounding box center [357, 97] width 8 height 7
click at [356, 98] on icon at bounding box center [356, 97] width 5 height 5
click at [355, 98] on icon at bounding box center [357, 97] width 8 height 7
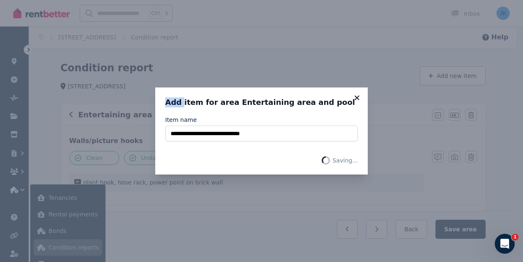
click at [355, 98] on icon at bounding box center [357, 97] width 8 height 7
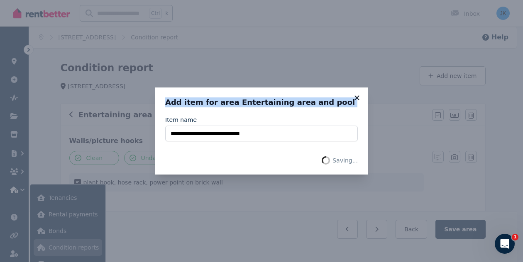
click at [355, 98] on icon at bounding box center [357, 97] width 8 height 7
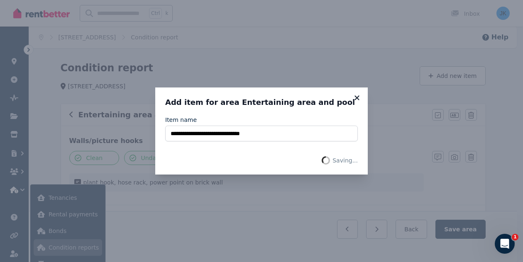
click at [355, 98] on icon at bounding box center [357, 97] width 8 height 7
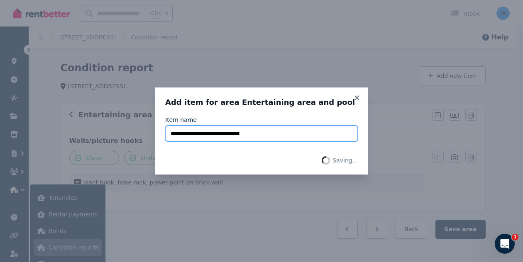
click at [273, 131] on input "**********" at bounding box center [261, 134] width 193 height 16
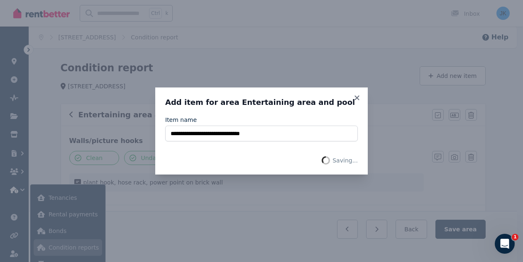
click at [342, 164] on span "Saving..." at bounding box center [344, 160] width 25 height 8
click at [356, 99] on icon at bounding box center [356, 97] width 5 height 5
click at [356, 98] on icon at bounding box center [357, 97] width 8 height 7
click at [356, 98] on icon at bounding box center [356, 97] width 5 height 5
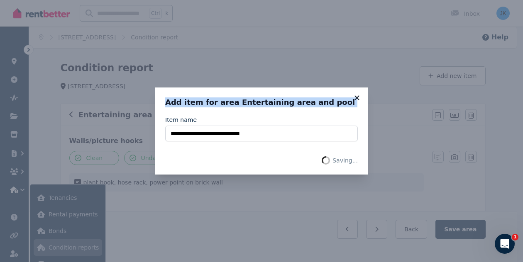
click at [356, 98] on icon at bounding box center [356, 97] width 5 height 5
click at [289, 65] on div "**********" at bounding box center [261, 131] width 523 height 262
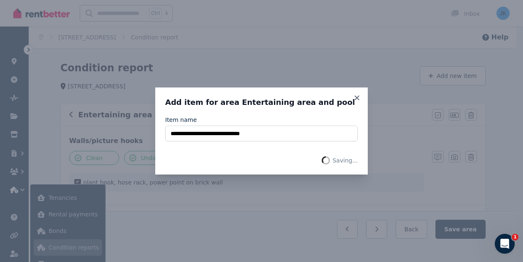
click at [173, 115] on div "**********" at bounding box center [261, 131] width 193 height 67
click at [101, 51] on div "**********" at bounding box center [261, 131] width 523 height 262
click at [358, 100] on icon at bounding box center [356, 97] width 5 height 5
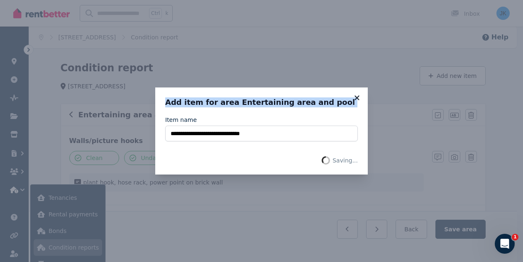
click at [358, 100] on icon at bounding box center [356, 97] width 5 height 5
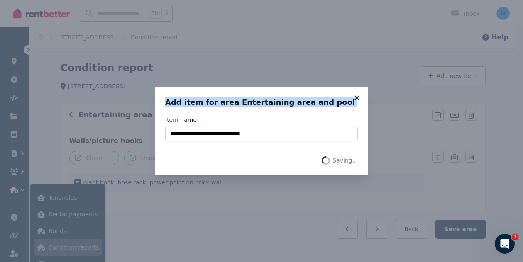
click at [358, 100] on icon at bounding box center [356, 97] width 5 height 5
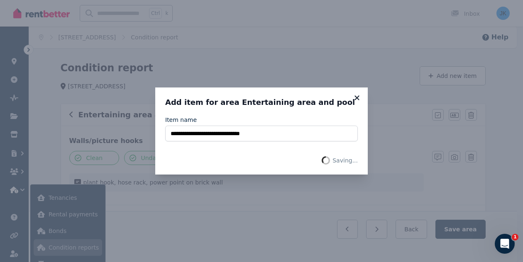
click at [356, 100] on icon at bounding box center [357, 97] width 8 height 7
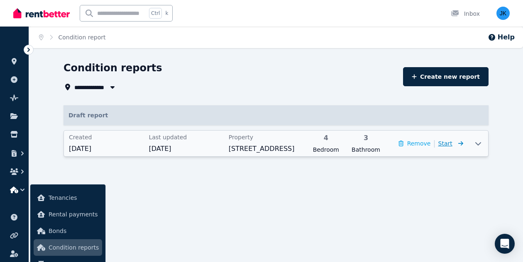
click at [450, 142] on span "Start" at bounding box center [445, 143] width 14 height 7
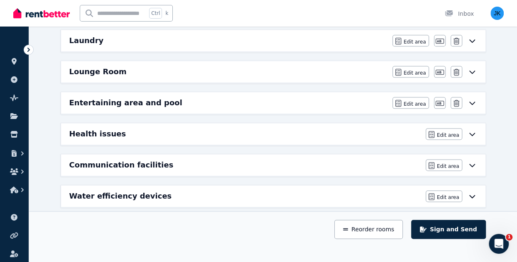
scroll to position [459, 0]
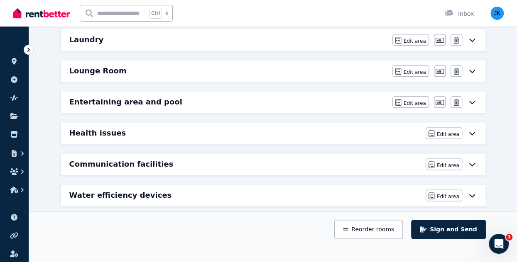
click at [473, 99] on icon at bounding box center [472, 102] width 10 height 7
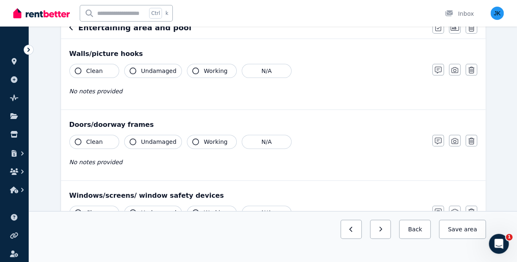
scroll to position [86, 0]
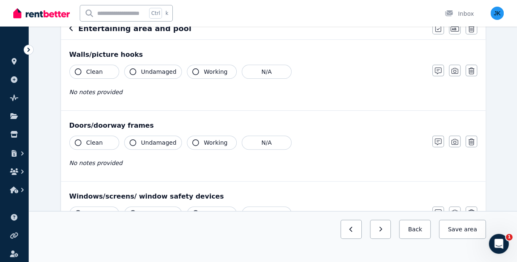
click at [95, 73] on span "Clean" at bounding box center [94, 72] width 17 height 8
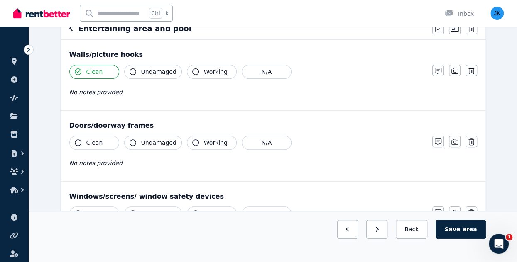
click at [148, 74] on span "Undamaged" at bounding box center [158, 72] width 35 height 8
click at [215, 71] on span "Working" at bounding box center [216, 72] width 24 height 8
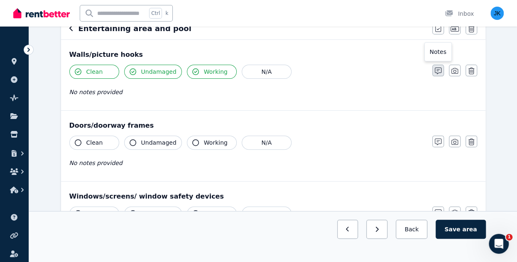
click at [433, 70] on button "button" at bounding box center [438, 71] width 12 height 12
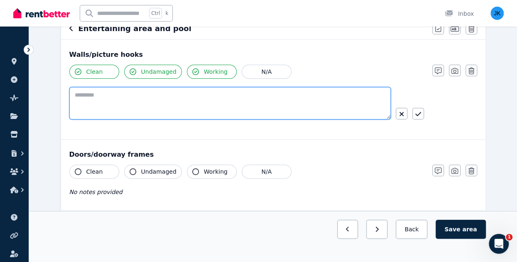
click at [213, 99] on textarea at bounding box center [229, 103] width 321 height 32
type textarea "**********"
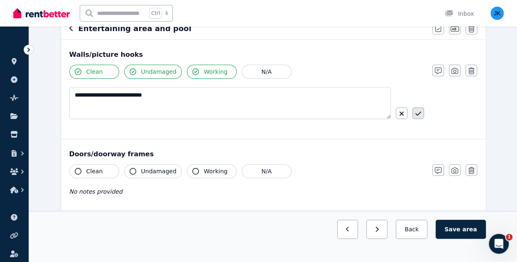
click at [416, 113] on icon "button" at bounding box center [418, 113] width 6 height 7
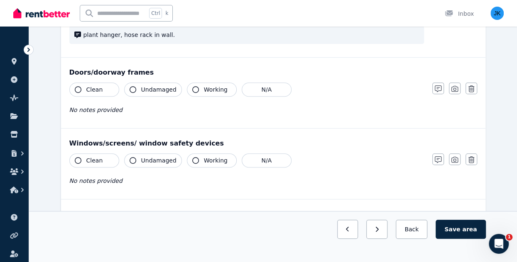
scroll to position [154, 0]
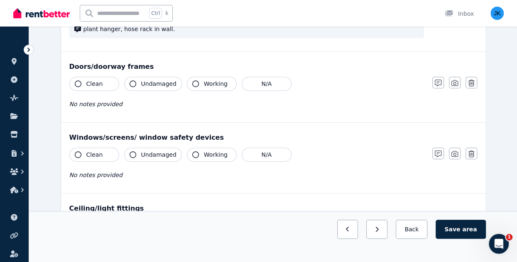
click at [84, 84] on button "Clean" at bounding box center [94, 84] width 50 height 14
click at [143, 85] on span "Undamaged" at bounding box center [158, 84] width 35 height 8
click at [210, 80] on span "Working" at bounding box center [216, 84] width 24 height 8
click at [106, 148] on button "Clean" at bounding box center [94, 155] width 50 height 14
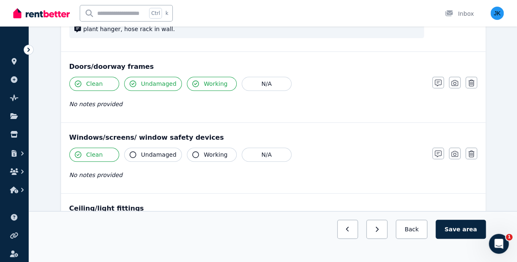
click at [167, 151] on span "Undamaged" at bounding box center [158, 155] width 35 height 8
click at [209, 154] on span "Working" at bounding box center [216, 155] width 24 height 8
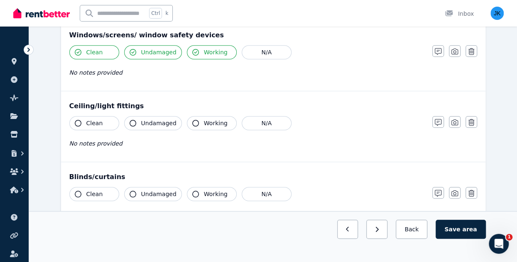
scroll to position [258, 0]
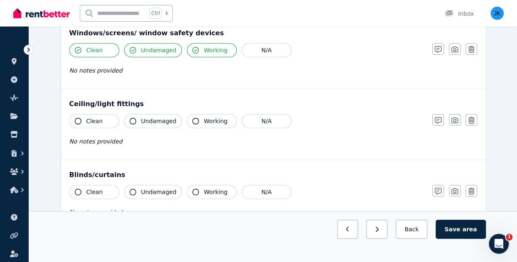
click at [109, 122] on button "Clean" at bounding box center [94, 121] width 50 height 14
click at [156, 118] on span "Undamaged" at bounding box center [158, 121] width 35 height 8
click at [204, 123] on span "Working" at bounding box center [216, 121] width 24 height 8
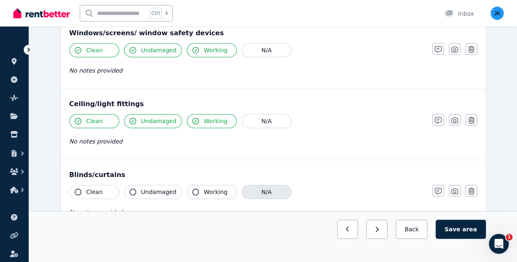
click at [268, 188] on button "N/A" at bounding box center [267, 192] width 50 height 14
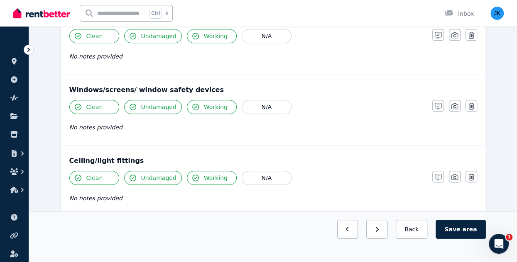
scroll to position [0, 0]
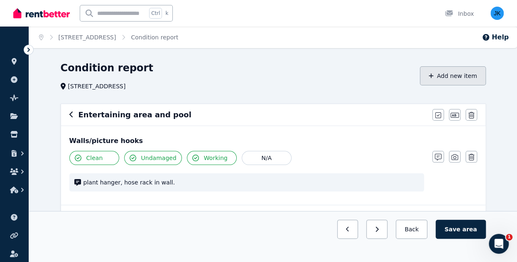
click at [469, 79] on button "Add new item" at bounding box center [453, 75] width 66 height 19
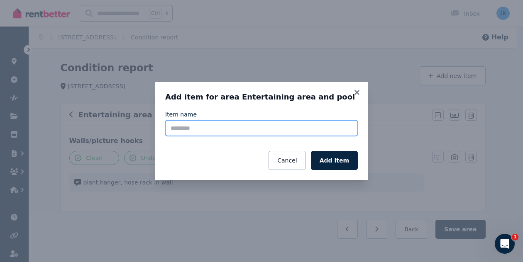
click at [251, 130] on input "Item name" at bounding box center [261, 128] width 193 height 16
type input "****"
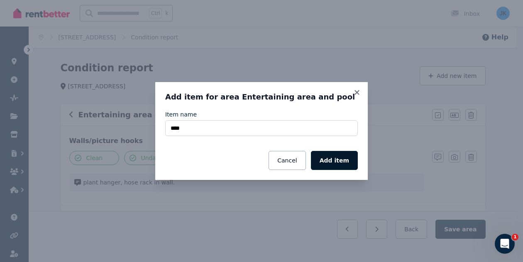
click at [343, 159] on button "Add item" at bounding box center [334, 160] width 47 height 19
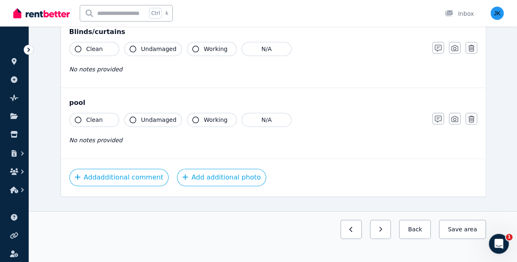
scroll to position [395, 0]
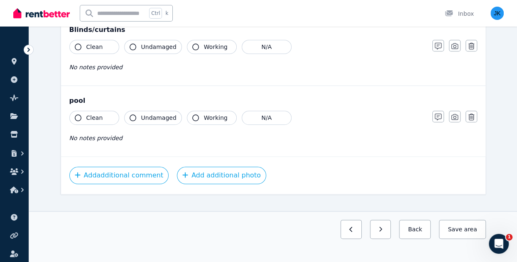
click at [110, 114] on button "Clean" at bounding box center [94, 118] width 50 height 14
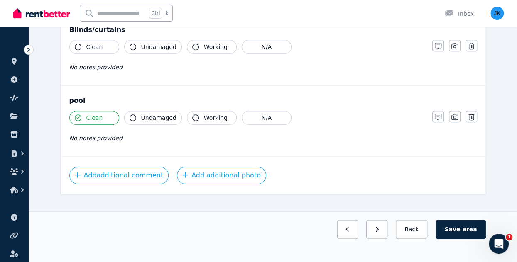
click at [154, 114] on span "Undamaged" at bounding box center [158, 118] width 35 height 8
click at [204, 117] on span "Working" at bounding box center [216, 118] width 24 height 8
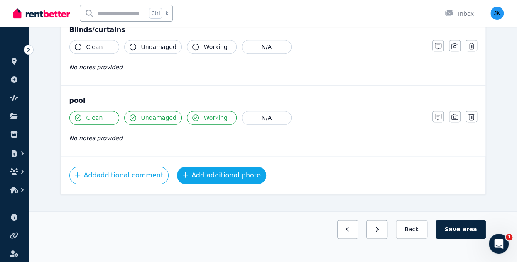
click at [215, 172] on button "Add additional photo" at bounding box center [221, 175] width 89 height 17
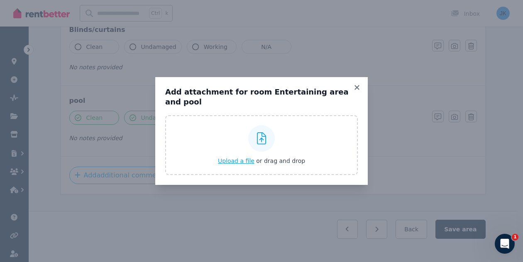
click at [242, 158] on span "Upload a file" at bounding box center [236, 161] width 37 height 7
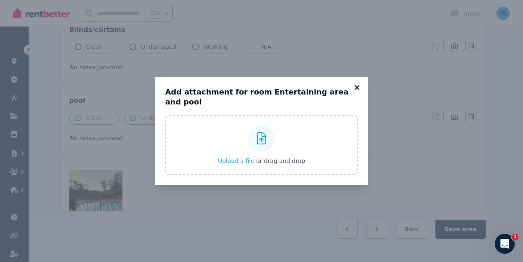
click at [358, 91] on icon at bounding box center [357, 87] width 8 height 7
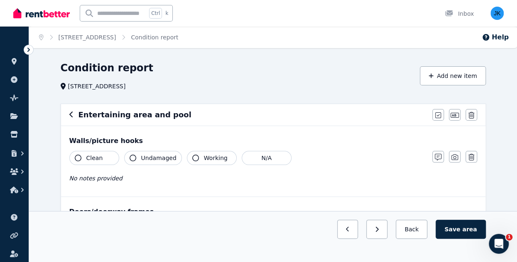
scroll to position [466, 0]
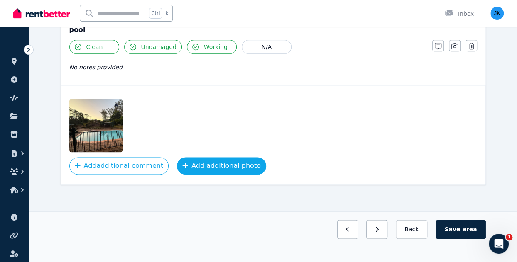
click at [223, 165] on button "Add additional photo" at bounding box center [221, 165] width 89 height 17
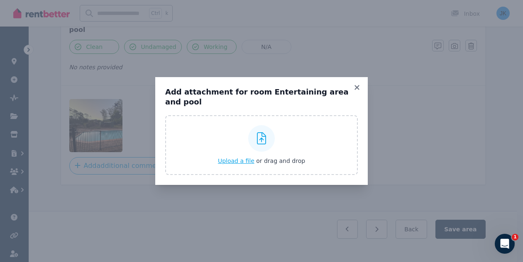
click at [234, 158] on span "Upload a file" at bounding box center [236, 161] width 37 height 7
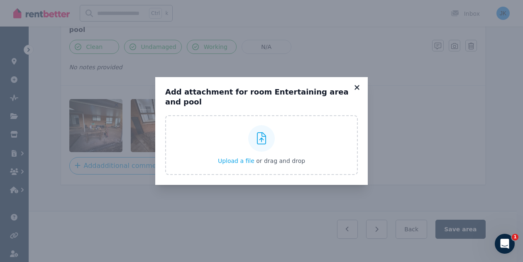
click at [357, 90] on icon at bounding box center [356, 87] width 5 height 5
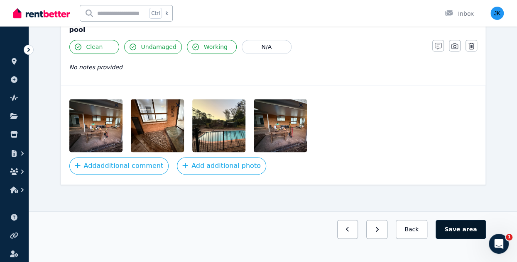
click at [468, 231] on span "area" at bounding box center [469, 229] width 15 height 8
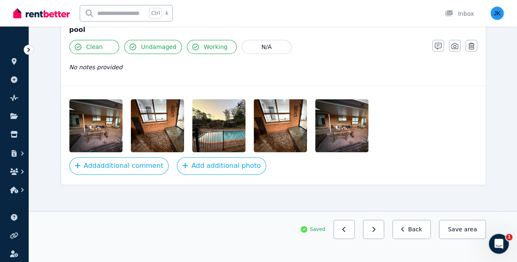
click at [365, 101] on button "button" at bounding box center [362, 105] width 8 height 8
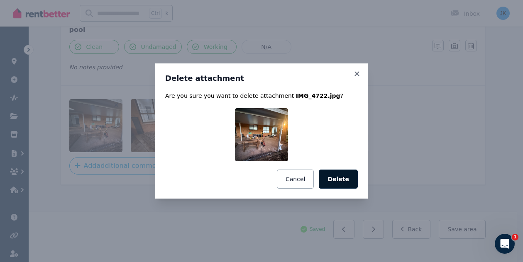
click at [340, 178] on button "Delete" at bounding box center [338, 179] width 39 height 19
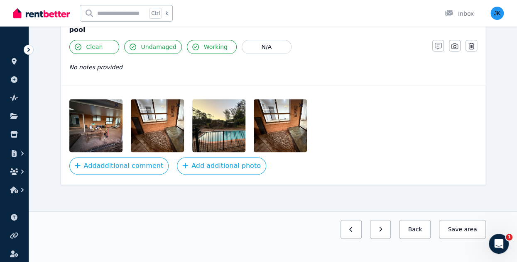
click at [295, 100] on img at bounding box center [289, 125] width 71 height 53
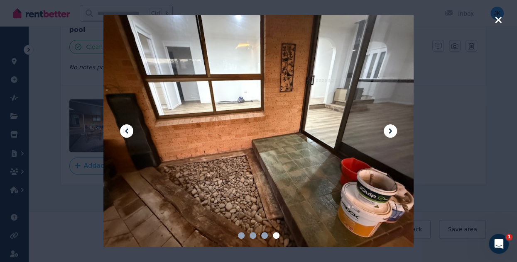
click at [496, 20] on icon "button" at bounding box center [497, 20] width 7 height 10
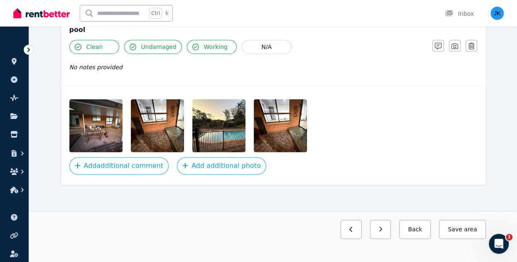
click at [300, 103] on icon "button" at bounding box center [301, 105] width 4 height 4
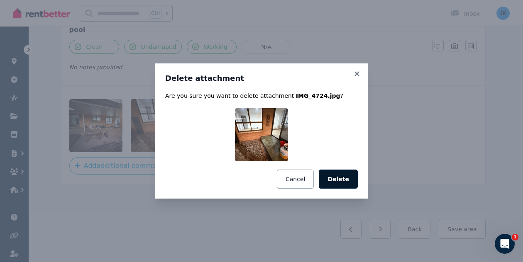
click at [347, 181] on button "Delete" at bounding box center [338, 179] width 39 height 19
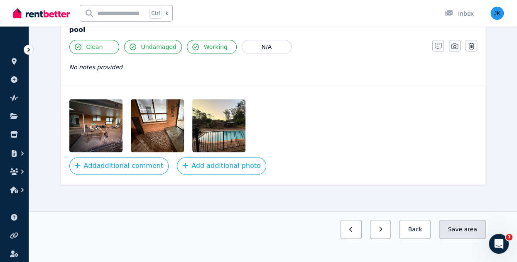
click at [465, 229] on button "Save area" at bounding box center [462, 229] width 46 height 19
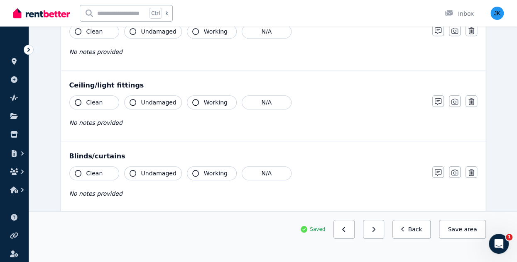
scroll to position [221, 0]
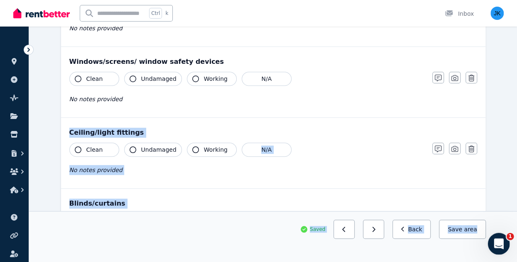
drag, startPoint x: 508, startPoint y: 201, endPoint x: 508, endPoint y: 240, distance: 38.6
click at [494, 170] on div "Condition report [STREET_ADDRESS] Add new item Entertaining area and pool Mark …" at bounding box center [273, 175] width 488 height 671
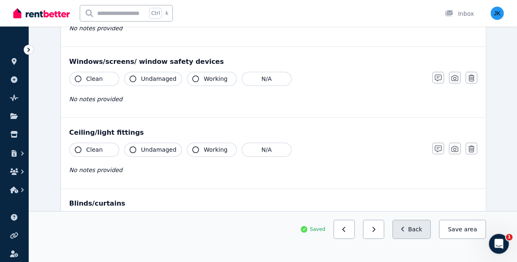
click at [415, 227] on button "Back" at bounding box center [411, 229] width 39 height 19
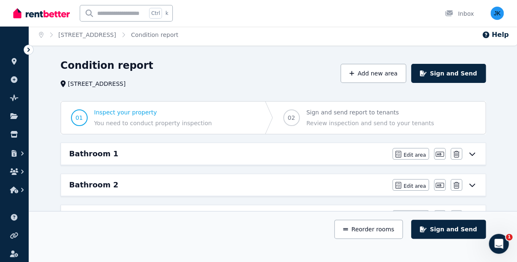
scroll to position [0, 0]
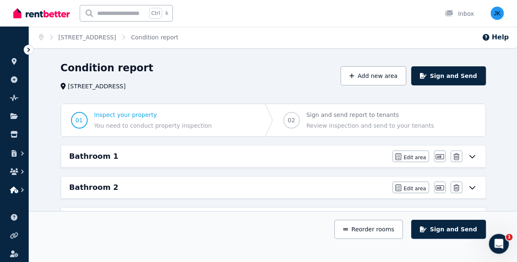
click at [17, 190] on icon "button" at bounding box center [14, 190] width 8 height 7
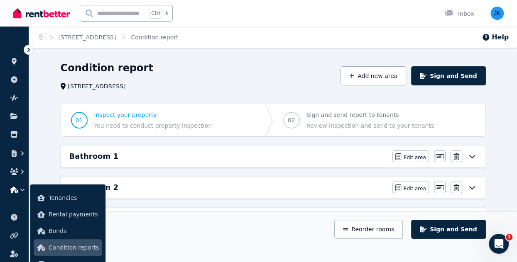
click at [229, 230] on div "Reorder rooms Sign and Send" at bounding box center [273, 229] width 425 height 19
click at [388, 72] on button "Add new area" at bounding box center [373, 75] width 66 height 19
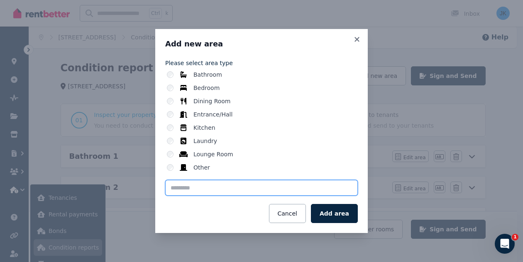
click at [183, 187] on input "text" at bounding box center [261, 188] width 193 height 16
type input "****"
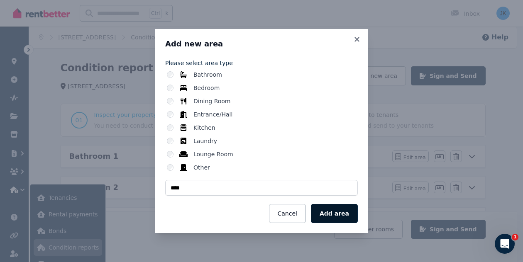
click at [343, 216] on button "Add area" at bounding box center [334, 213] width 47 height 19
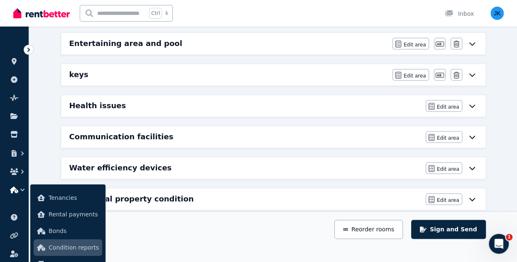
scroll to position [523, 0]
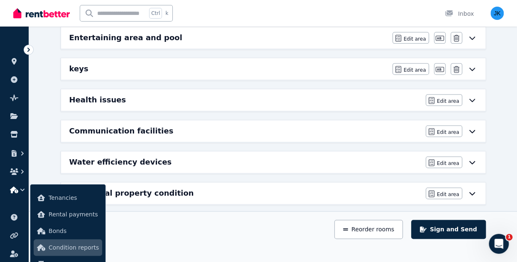
click at [471, 66] on icon at bounding box center [472, 69] width 10 height 7
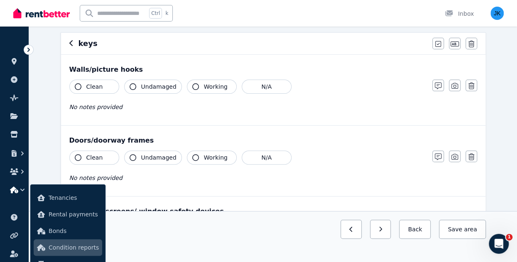
scroll to position [74, 0]
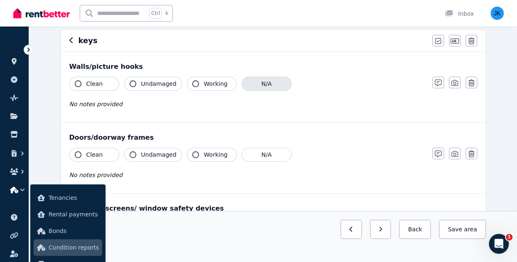
click at [267, 86] on button "N/A" at bounding box center [267, 84] width 50 height 14
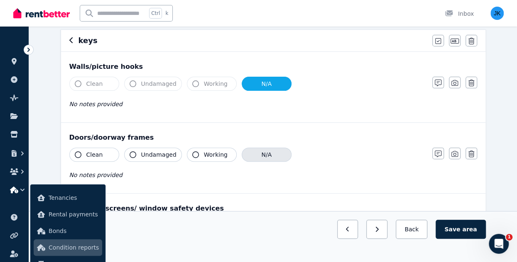
click at [269, 153] on button "N/A" at bounding box center [267, 155] width 50 height 14
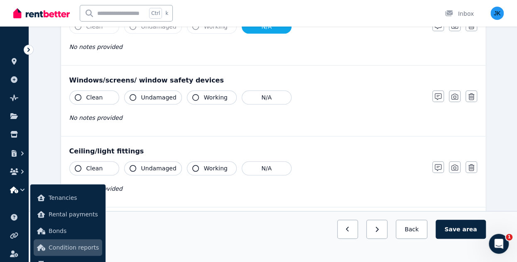
scroll to position [204, 0]
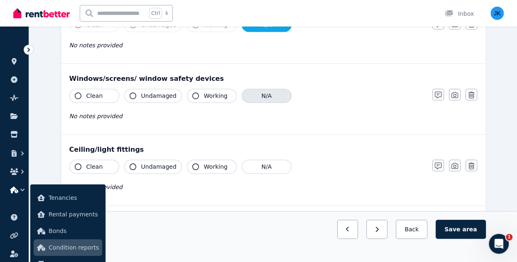
click at [265, 97] on button "N/A" at bounding box center [267, 96] width 50 height 14
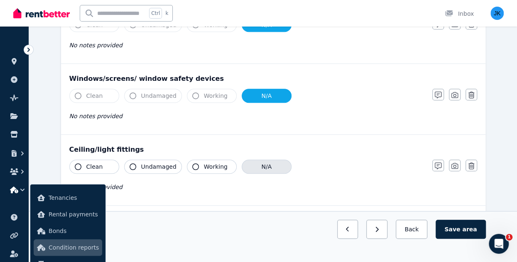
click at [280, 161] on button "N/A" at bounding box center [267, 167] width 50 height 14
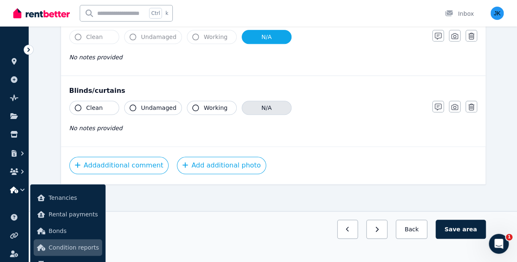
click at [264, 102] on button "N/A" at bounding box center [267, 108] width 50 height 14
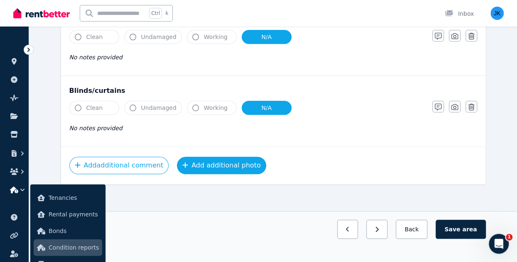
click at [213, 163] on button "Add additional photo" at bounding box center [221, 165] width 89 height 17
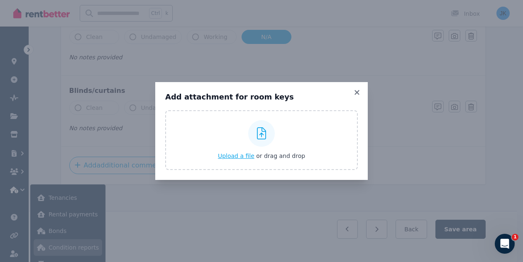
click at [237, 156] on span "Upload a file" at bounding box center [236, 156] width 37 height 7
click at [358, 90] on icon at bounding box center [357, 92] width 8 height 7
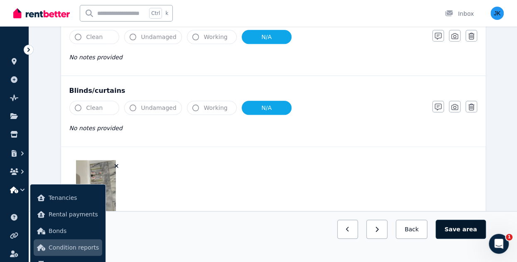
click at [467, 230] on span "area" at bounding box center [469, 229] width 15 height 8
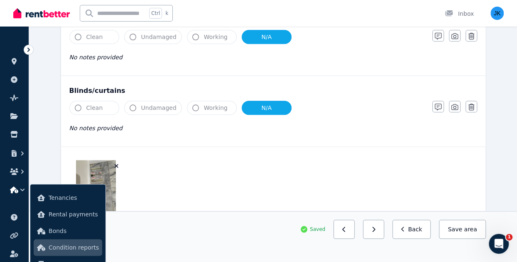
scroll to position [0, 0]
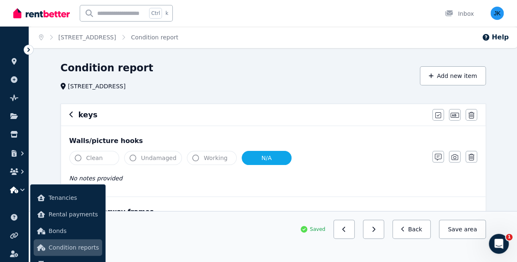
click at [85, 112] on h6 "keys" at bounding box center [87, 115] width 19 height 12
click at [69, 115] on icon "button" at bounding box center [70, 115] width 3 height 6
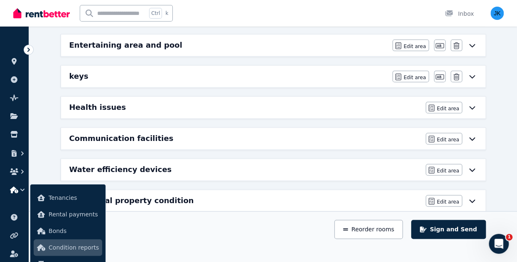
scroll to position [523, 0]
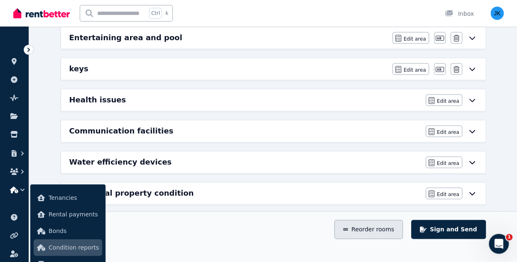
click at [388, 233] on button "Reorder rooms" at bounding box center [368, 229] width 68 height 19
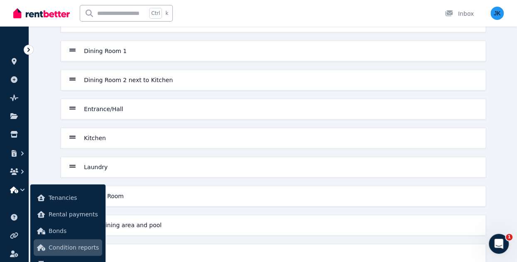
scroll to position [264, 0]
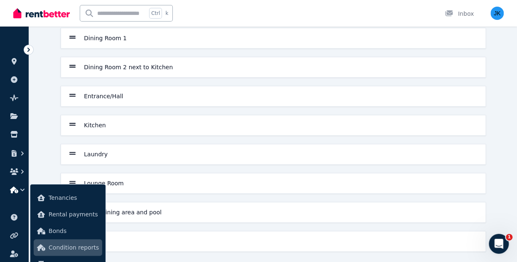
click at [510, 165] on div "Save order Bathroom 1 Bathroom 2 Bathroom 3 Bedroom 1 Bedroom 2 Bedroom 3 Bedro…" at bounding box center [273, 32] width 488 height 470
click at [46, 155] on div "Save order Bathroom 1 Bathroom 2 Bathroom 3 Bedroom 1 Bedroom 2 Bedroom 3 Bedro…" at bounding box center [273, 32] width 488 height 470
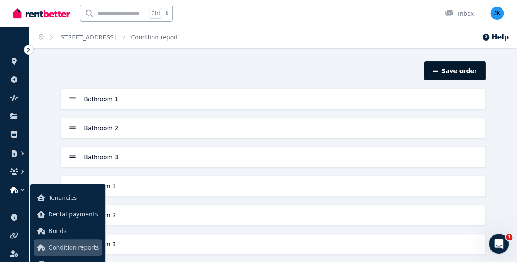
click at [467, 70] on button "Save order" at bounding box center [454, 70] width 61 height 19
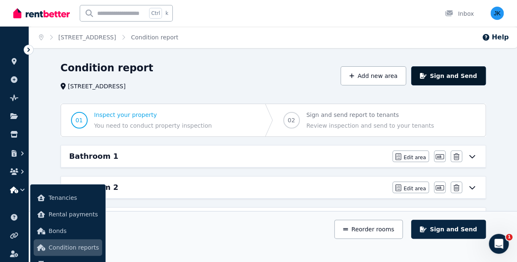
click at [467, 78] on button "Sign and Send" at bounding box center [448, 75] width 74 height 19
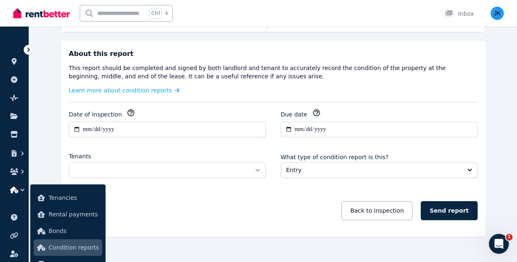
scroll to position [115, 0]
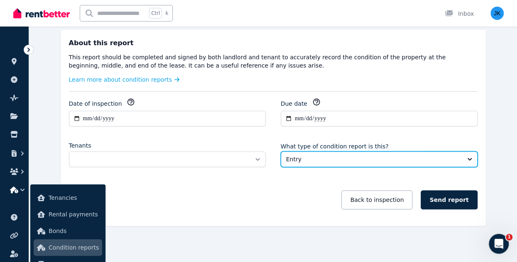
click at [397, 163] on button "Entry" at bounding box center [379, 159] width 197 height 16
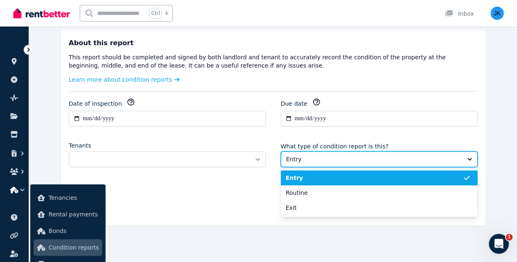
click at [397, 163] on button "Entry" at bounding box center [379, 159] width 197 height 16
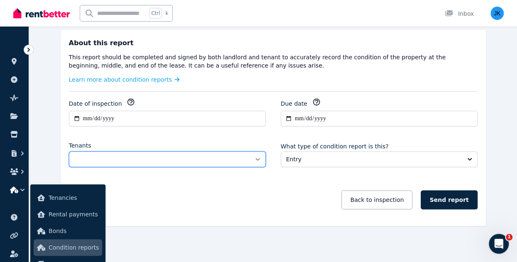
click at [240, 153] on select "**********" at bounding box center [167, 159] width 197 height 16
select select "**********"
click at [69, 151] on select "**********" at bounding box center [167, 159] width 197 height 16
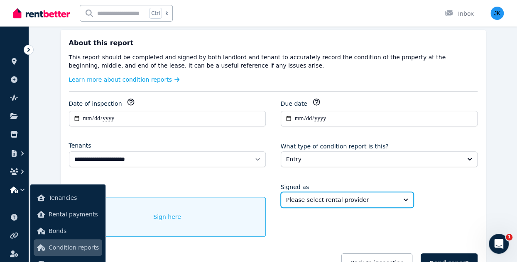
click at [384, 198] on span "Please select rental provider" at bounding box center [341, 200] width 110 height 8
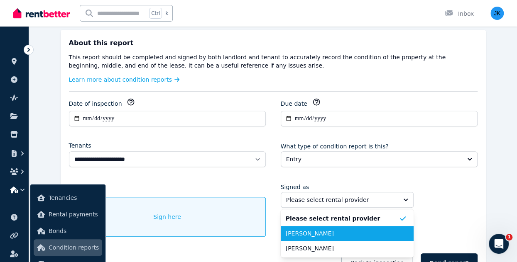
click at [365, 232] on span "[PERSON_NAME]" at bounding box center [342, 233] width 113 height 8
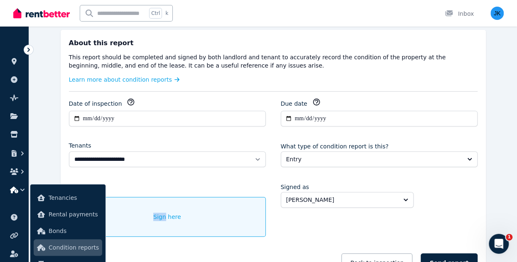
drag, startPoint x: 136, startPoint y: 215, endPoint x: 167, endPoint y: 210, distance: 31.1
click at [167, 210] on div "Sign here" at bounding box center [167, 217] width 197 height 40
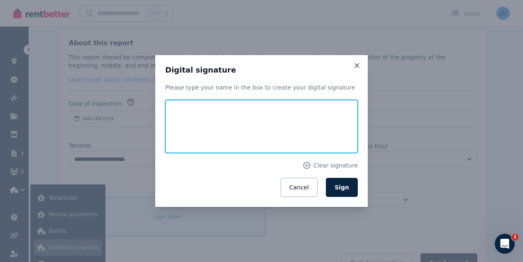
click at [225, 112] on input "text" at bounding box center [261, 126] width 193 height 53
type input "**********"
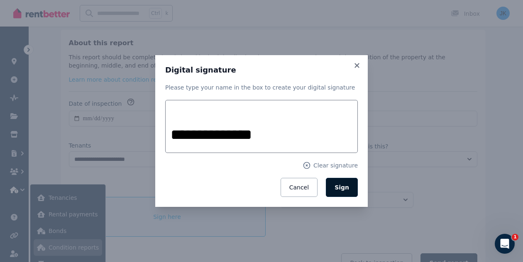
click at [349, 186] on button "Sign" at bounding box center [342, 187] width 32 height 19
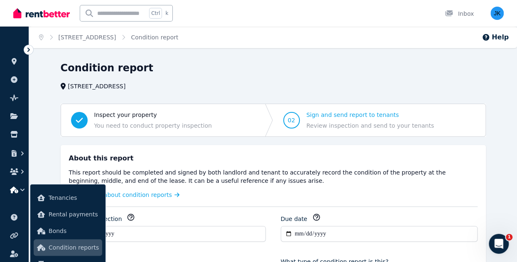
scroll to position [152, 0]
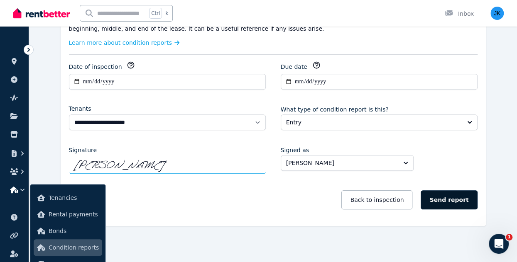
click at [456, 200] on button "Send report" at bounding box center [448, 199] width 56 height 19
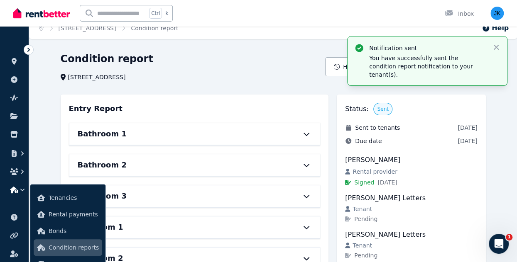
scroll to position [0, 0]
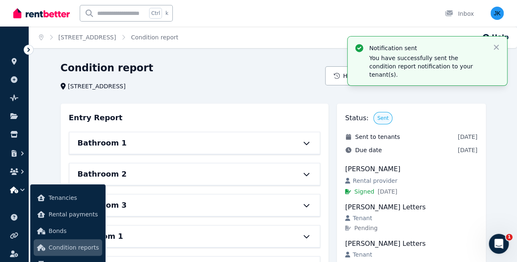
click at [281, 72] on div "Condition report" at bounding box center [191, 69] width 260 height 16
click at [496, 46] on icon "button" at bounding box center [496, 47] width 8 height 8
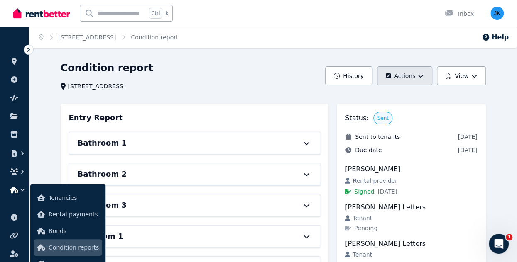
click at [413, 73] on button "Actions" at bounding box center [404, 75] width 55 height 19
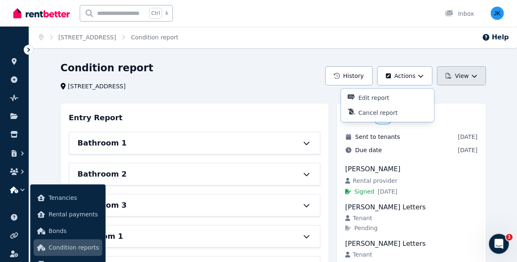
click at [476, 71] on button "View" at bounding box center [461, 75] width 49 height 19
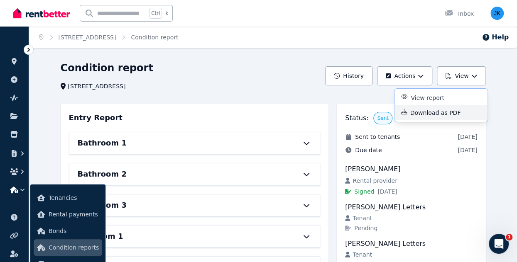
click at [431, 113] on p "Download as PDF" at bounding box center [438, 113] width 57 height 8
